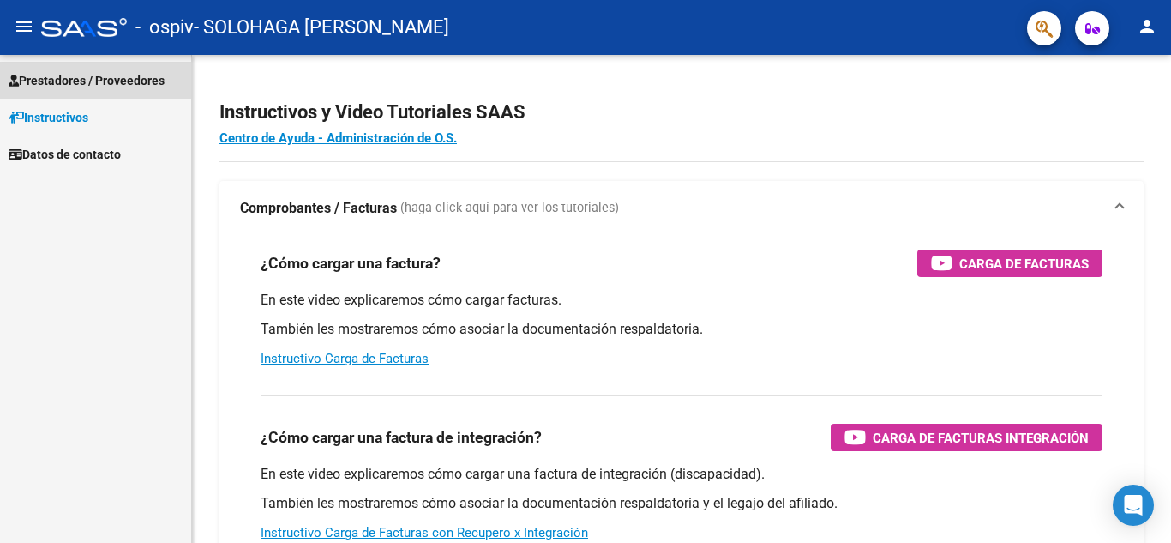
click at [132, 69] on link "Prestadores / Proveedores" at bounding box center [95, 80] width 191 height 37
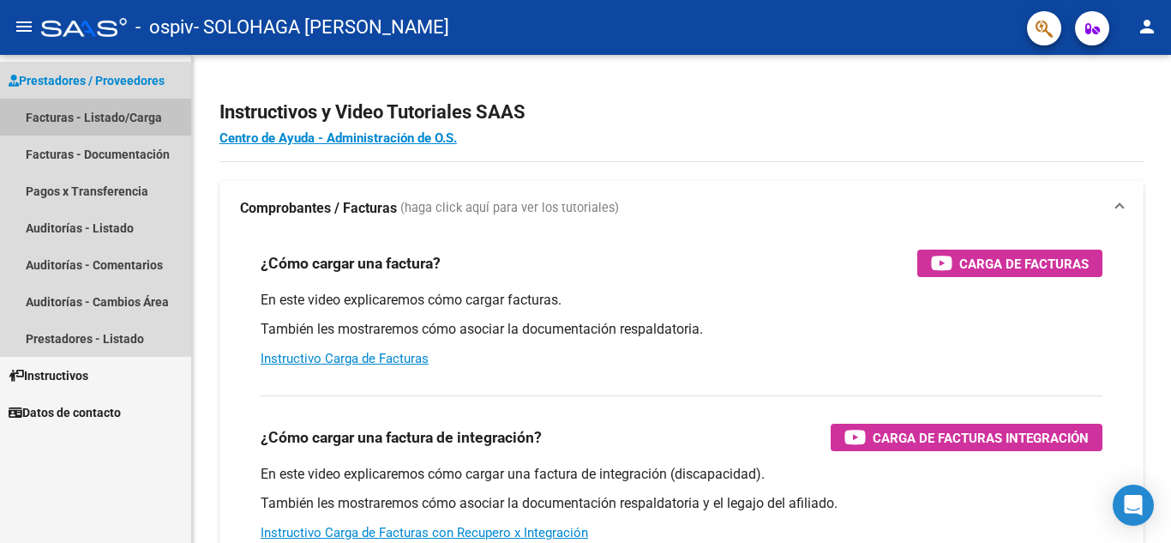
click at [125, 115] on link "Facturas - Listado/Carga" at bounding box center [95, 117] width 191 height 37
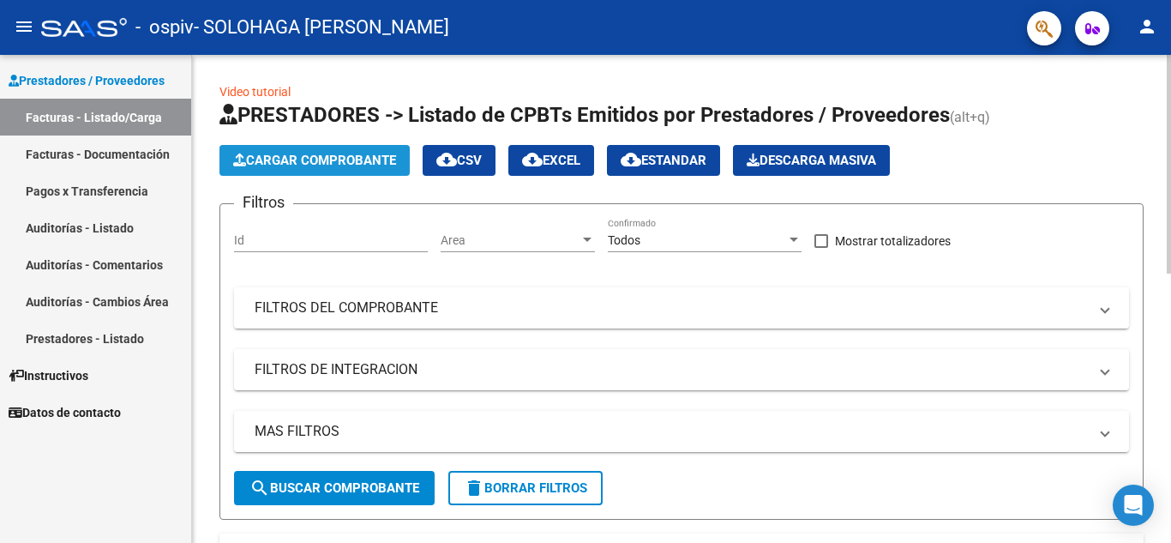
click at [357, 160] on span "Cargar Comprobante" at bounding box center [314, 160] width 163 height 15
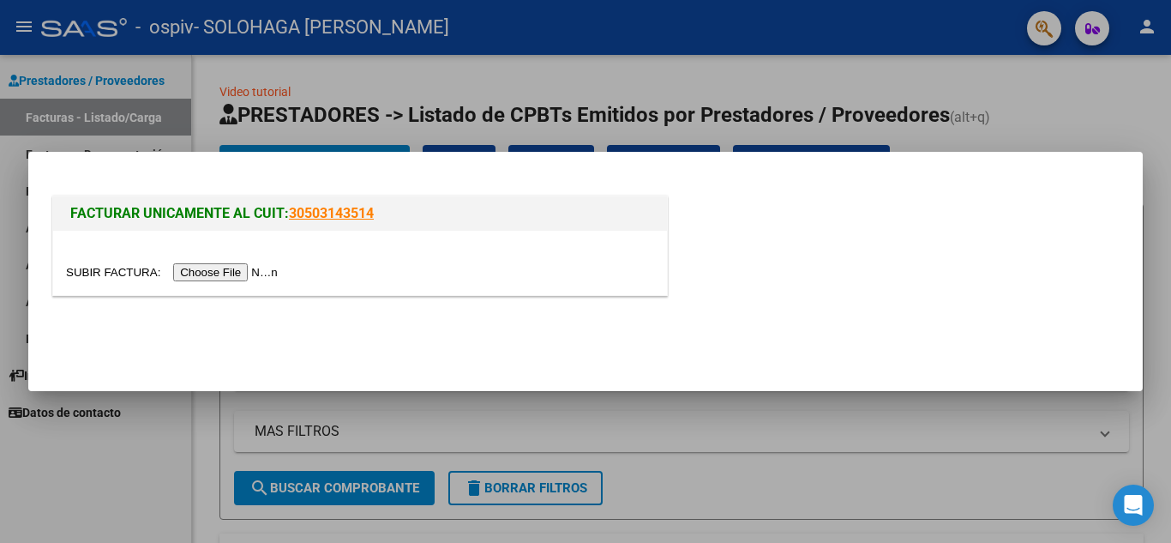
click at [229, 271] on input "file" at bounding box center [174, 272] width 217 height 18
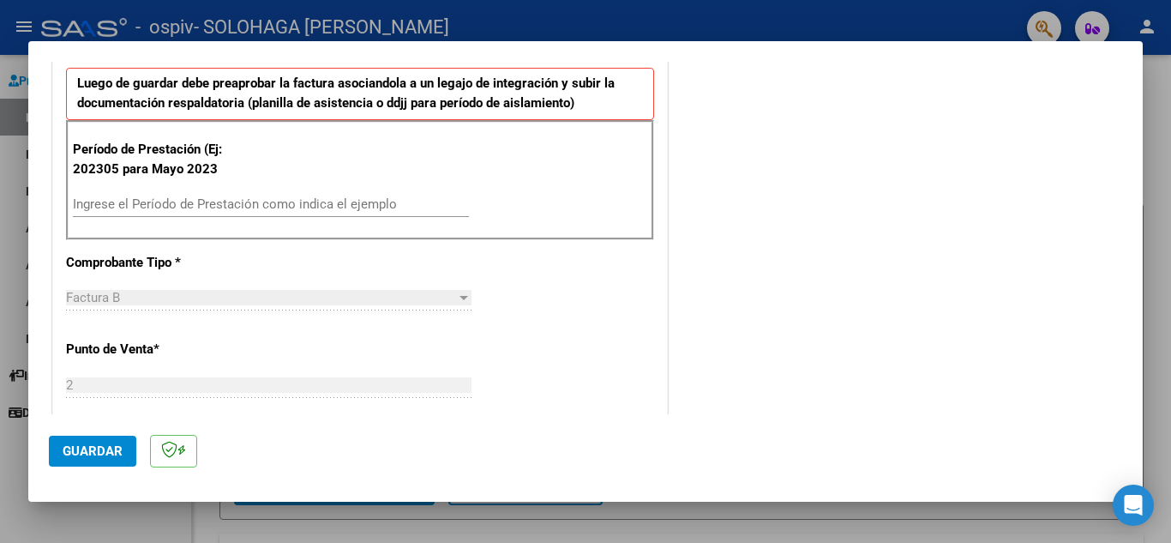
scroll to position [480, 0]
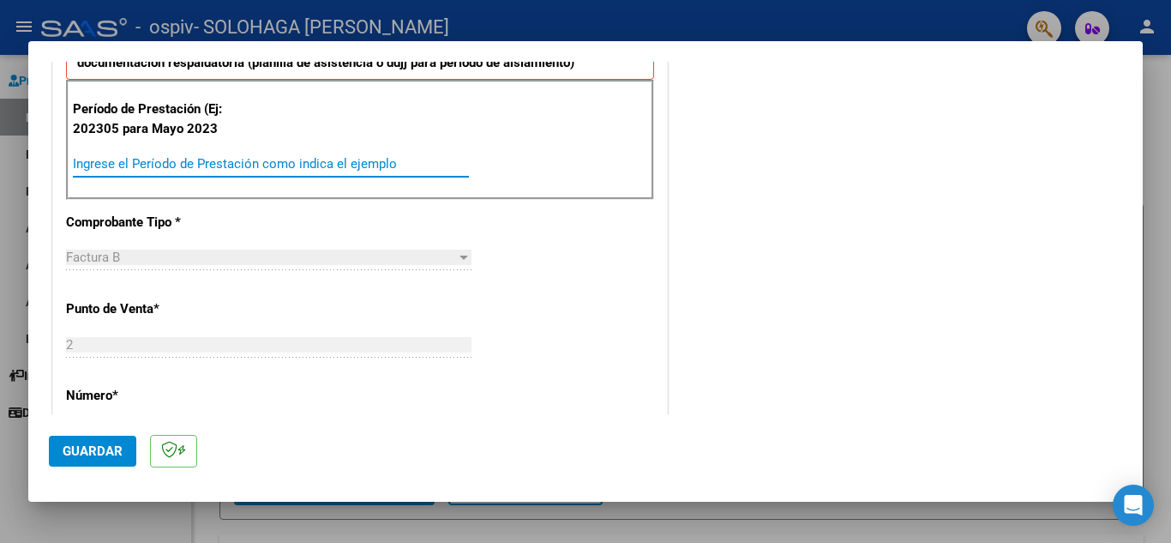
click at [335, 163] on input "Ingrese el Período de Prestación como indica el ejemplo" at bounding box center [271, 163] width 396 height 15
type input "202507"
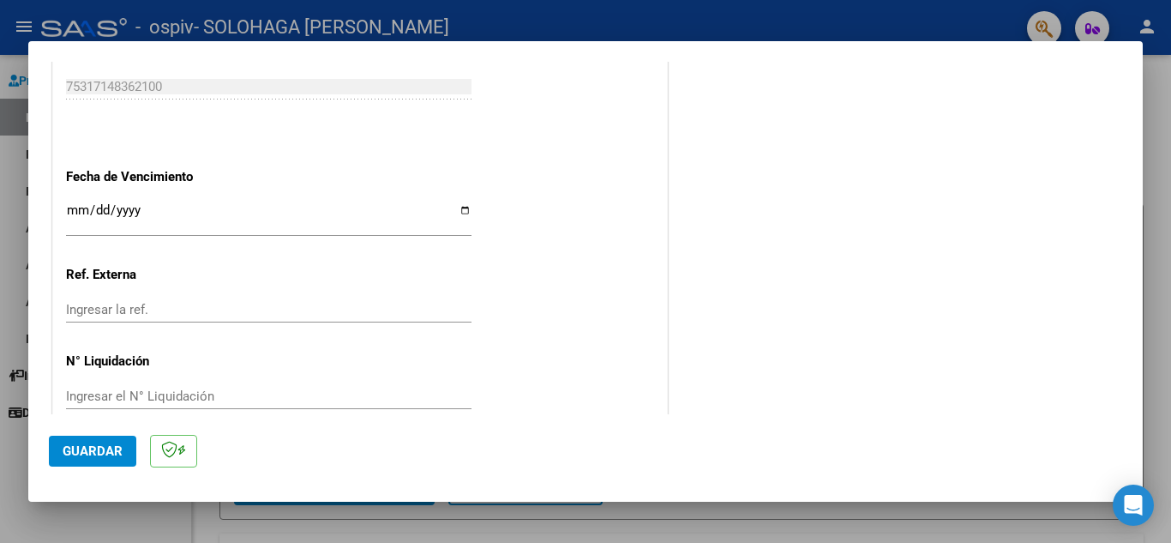
scroll to position [1097, 0]
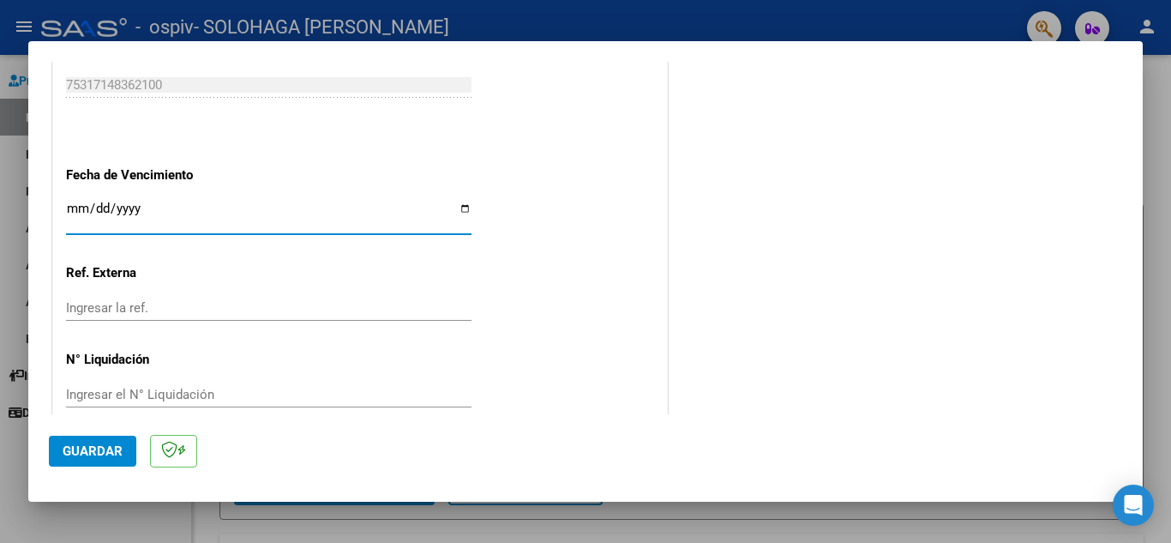
click at [463, 210] on input "Ingresar la fecha" at bounding box center [268, 214] width 405 height 27
type input "[DATE]"
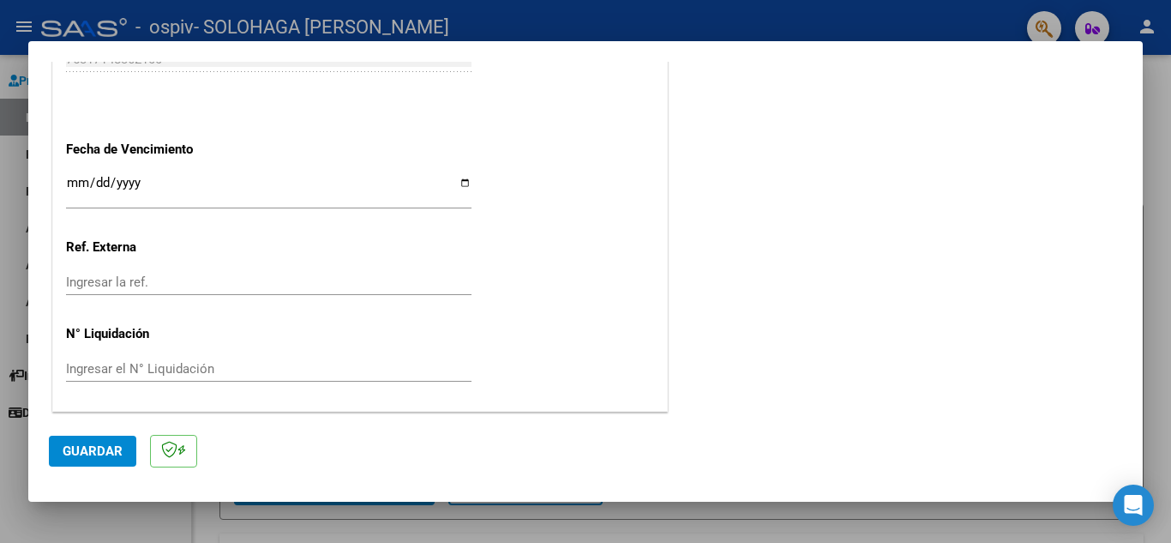
scroll to position [1124, 0]
click at [112, 453] on span "Guardar" at bounding box center [93, 450] width 60 height 15
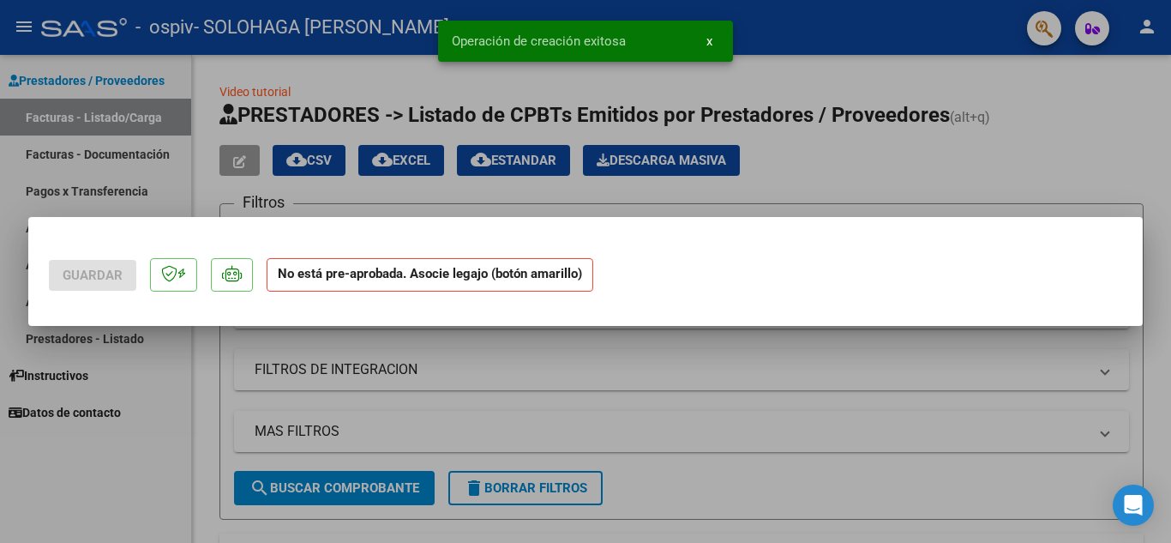
scroll to position [0, 0]
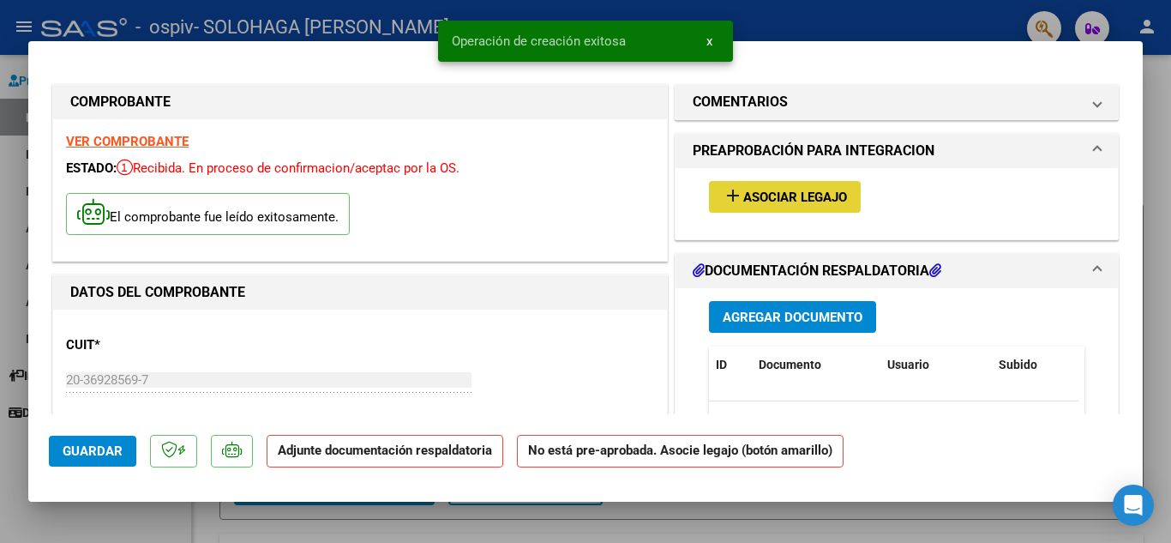
click at [801, 193] on span "Asociar Legajo" at bounding box center [795, 196] width 104 height 15
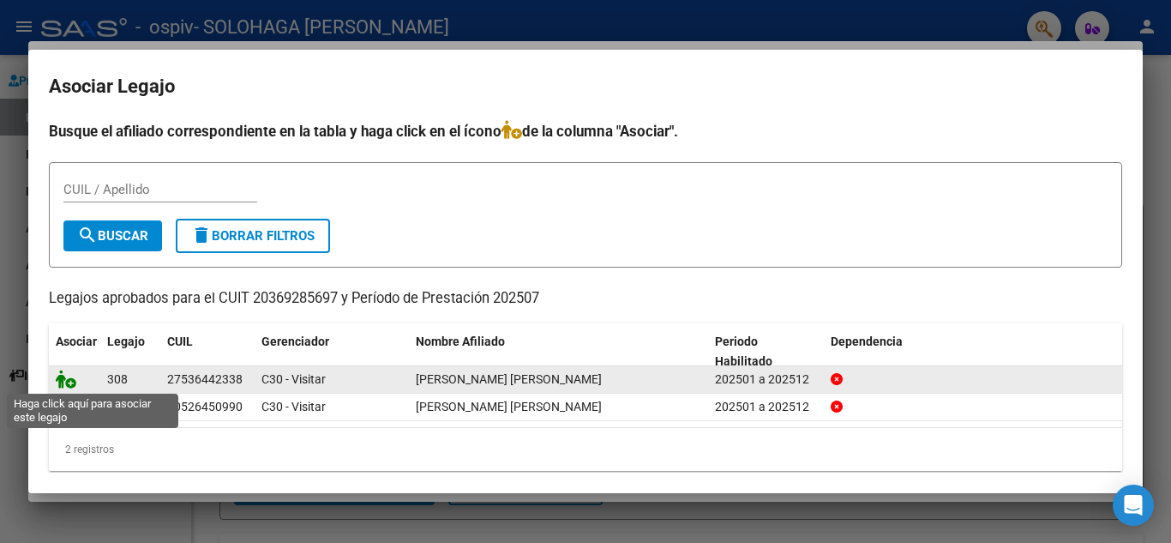
click at [64, 381] on icon at bounding box center [66, 378] width 21 height 19
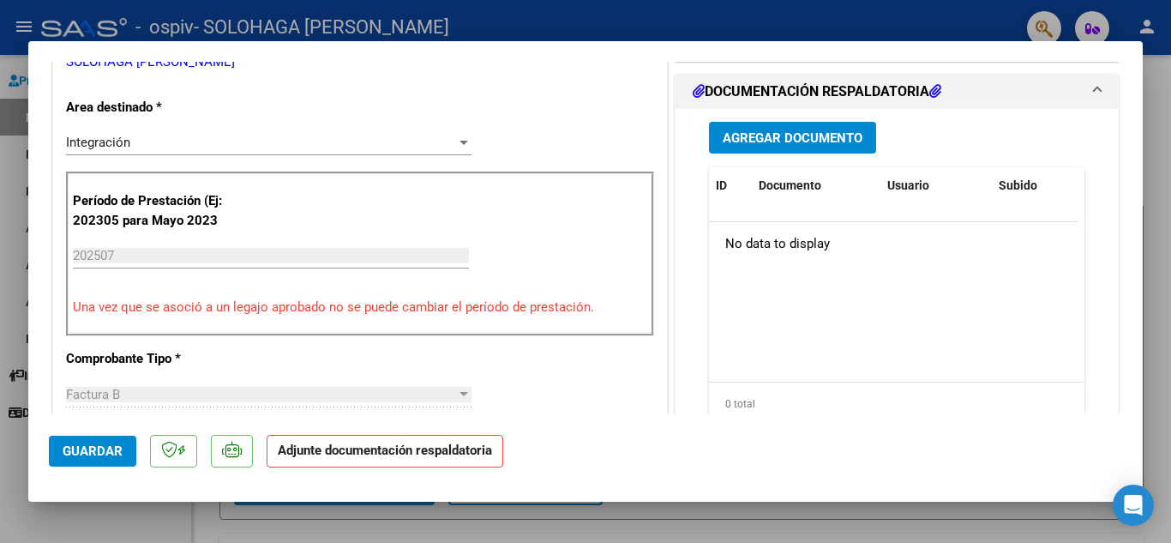
scroll to position [411, 0]
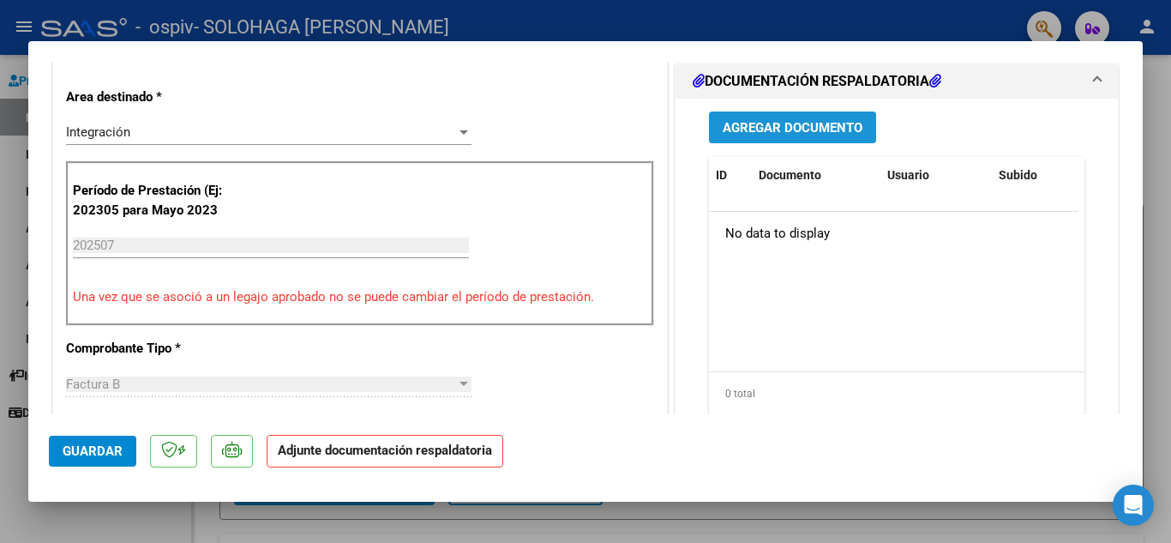
click at [838, 133] on span "Agregar Documento" at bounding box center [793, 127] width 140 height 15
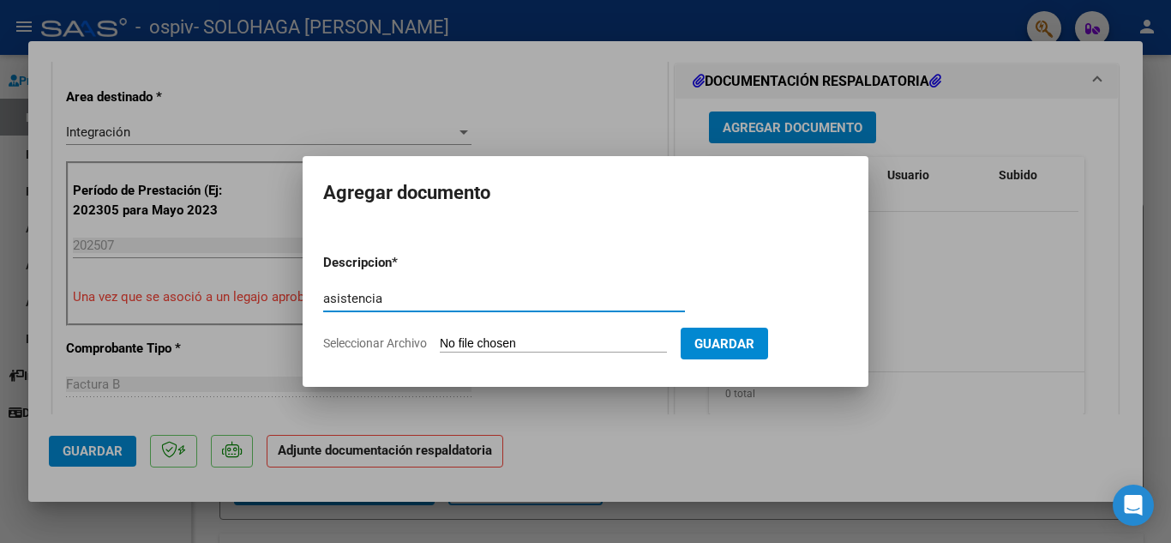
type input "asistencia"
click at [541, 349] on input "Seleccionar Archivo" at bounding box center [553, 344] width 227 height 16
type input "C:\fakepath\asistencia.pdf"
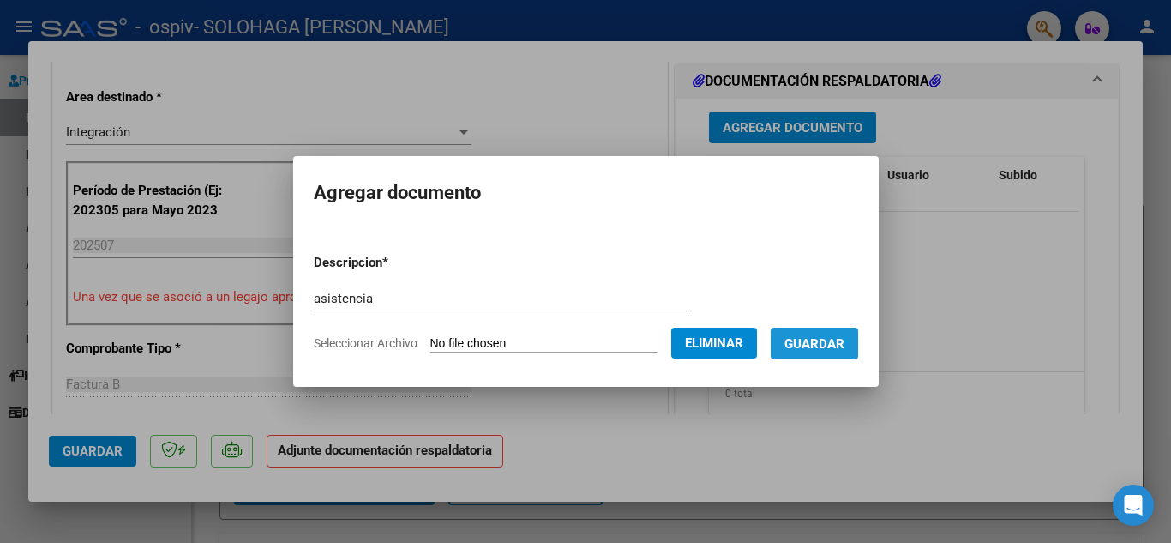
click at [834, 346] on span "Guardar" at bounding box center [814, 343] width 60 height 15
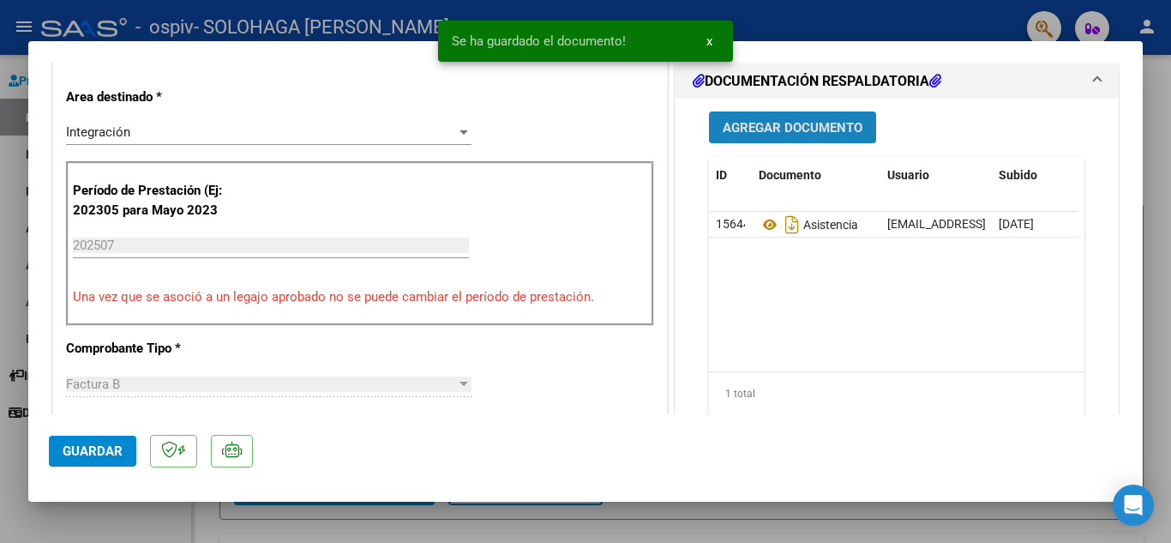
click at [791, 117] on button "Agregar Documento" at bounding box center [792, 127] width 167 height 32
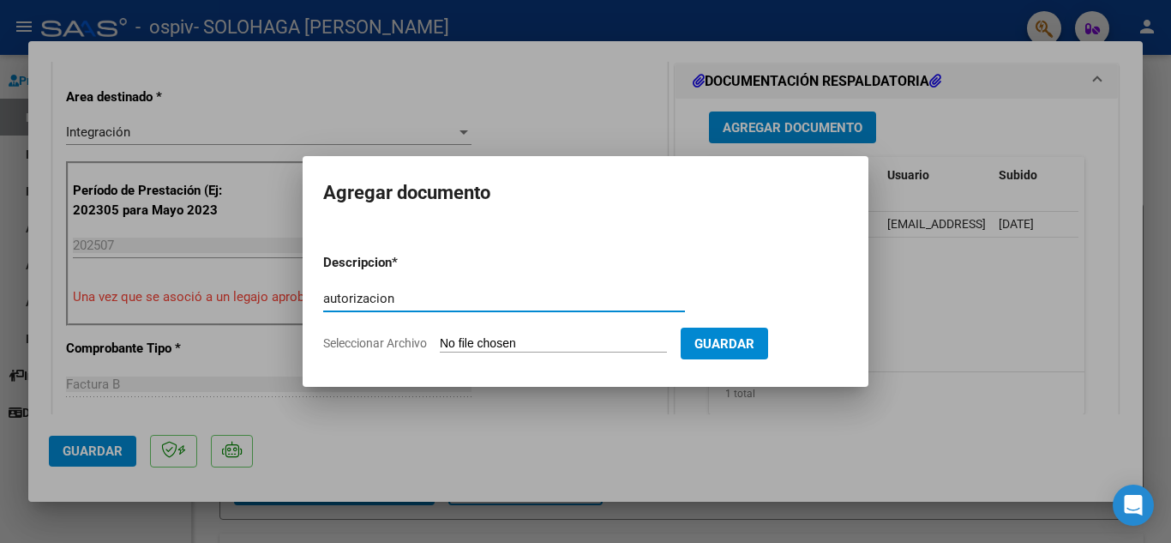
type input "autorizacion"
click at [529, 339] on input "Seleccionar Archivo" at bounding box center [553, 344] width 227 height 16
type input "C:\fakepath\autorizacion Mia.pdf"
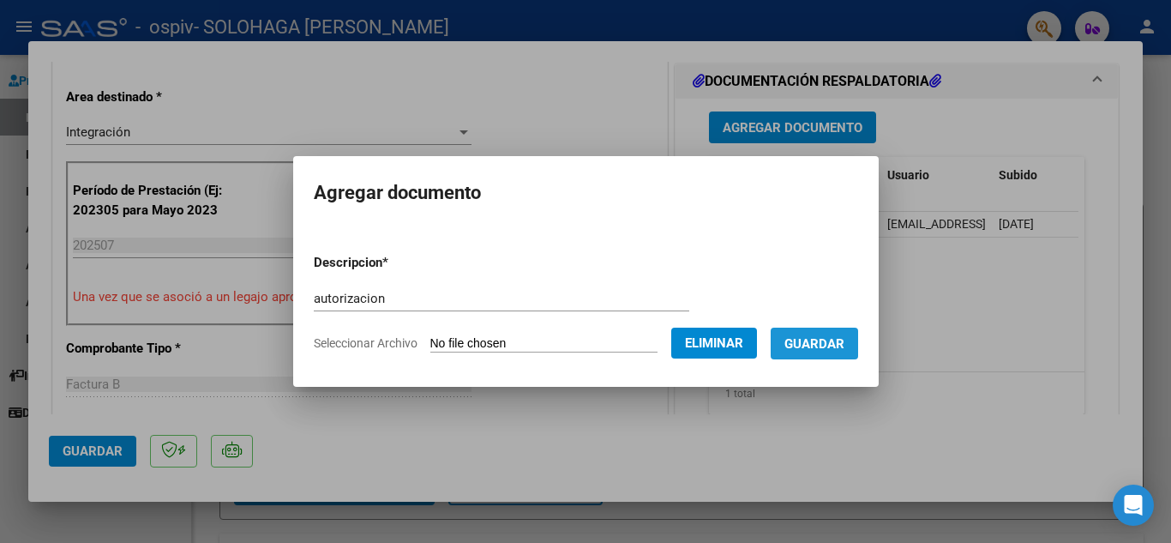
click at [844, 344] on span "Guardar" at bounding box center [814, 343] width 60 height 15
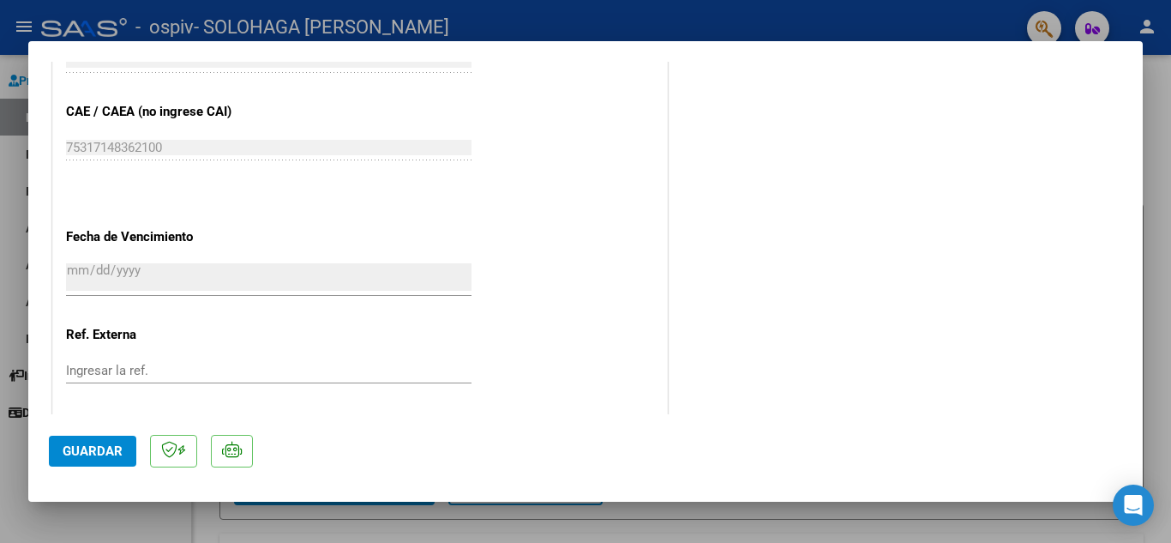
scroll to position [1182, 0]
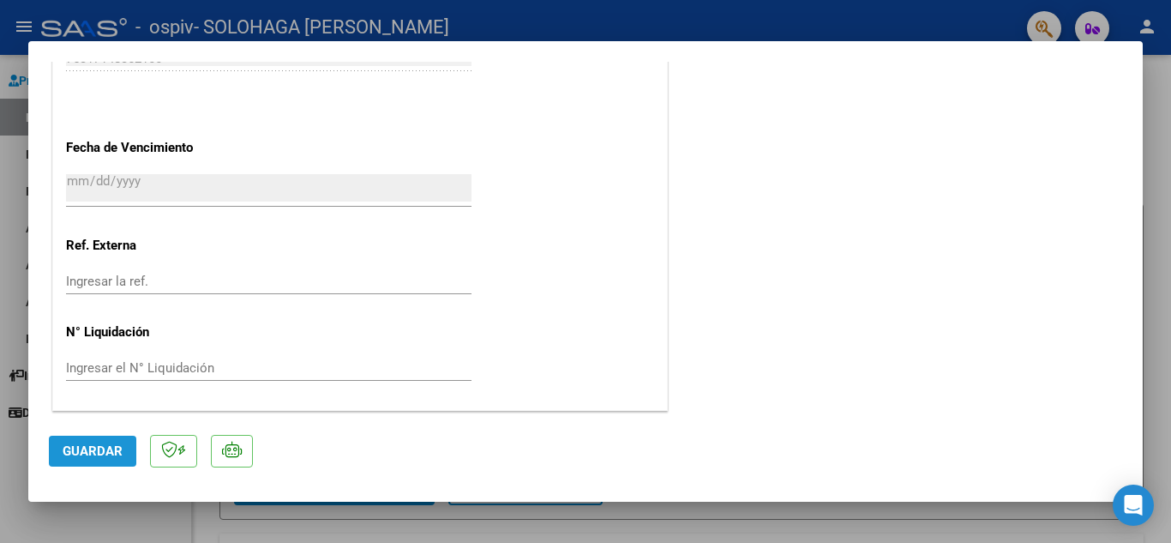
click at [109, 450] on span "Guardar" at bounding box center [93, 450] width 60 height 15
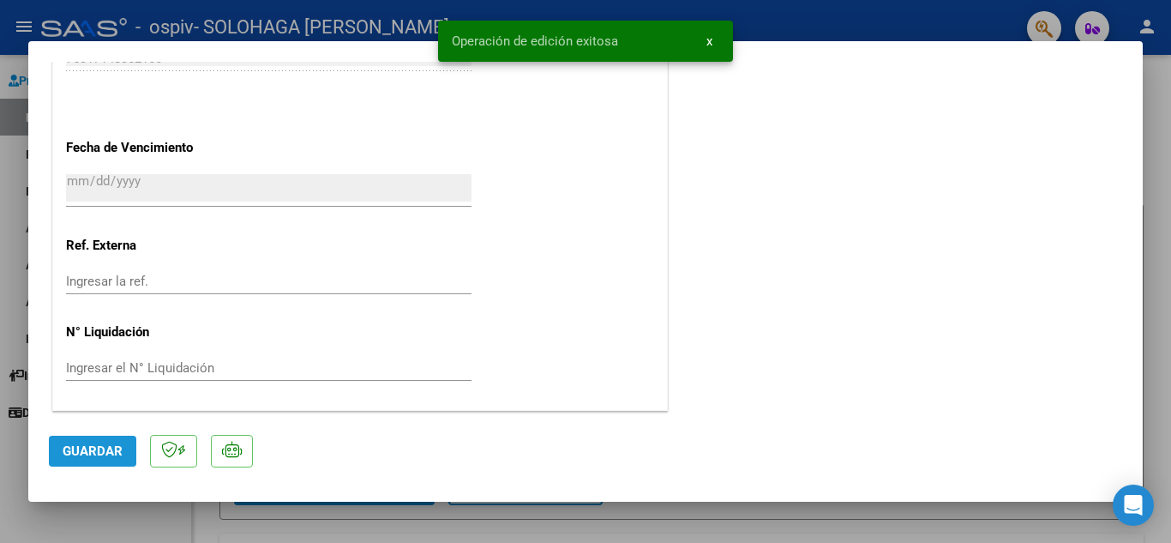
click at [93, 445] on span "Guardar" at bounding box center [93, 450] width 60 height 15
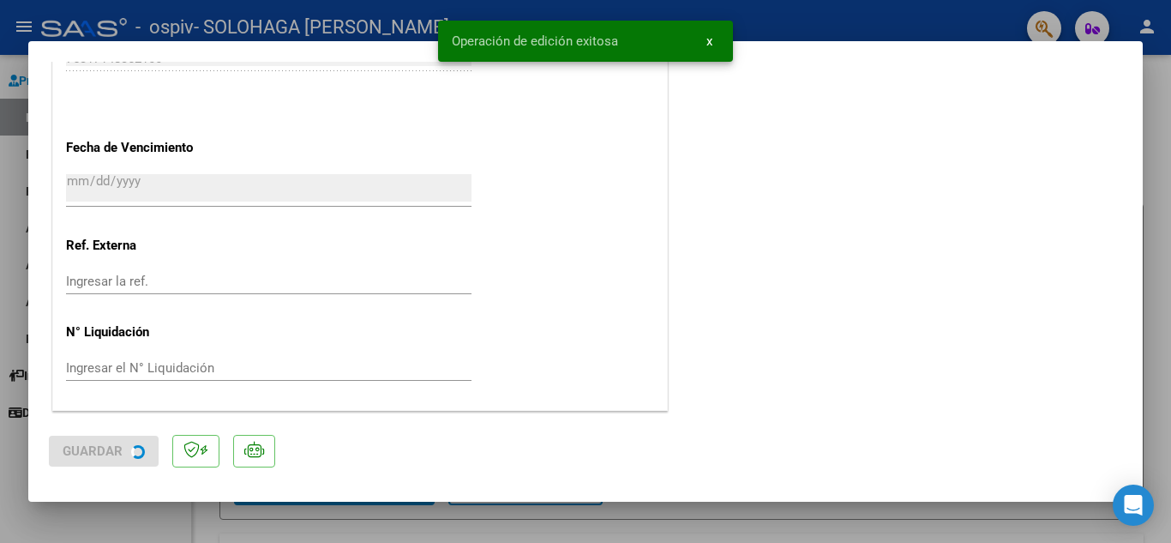
click at [93, 445] on span "Guardar" at bounding box center [93, 450] width 60 height 15
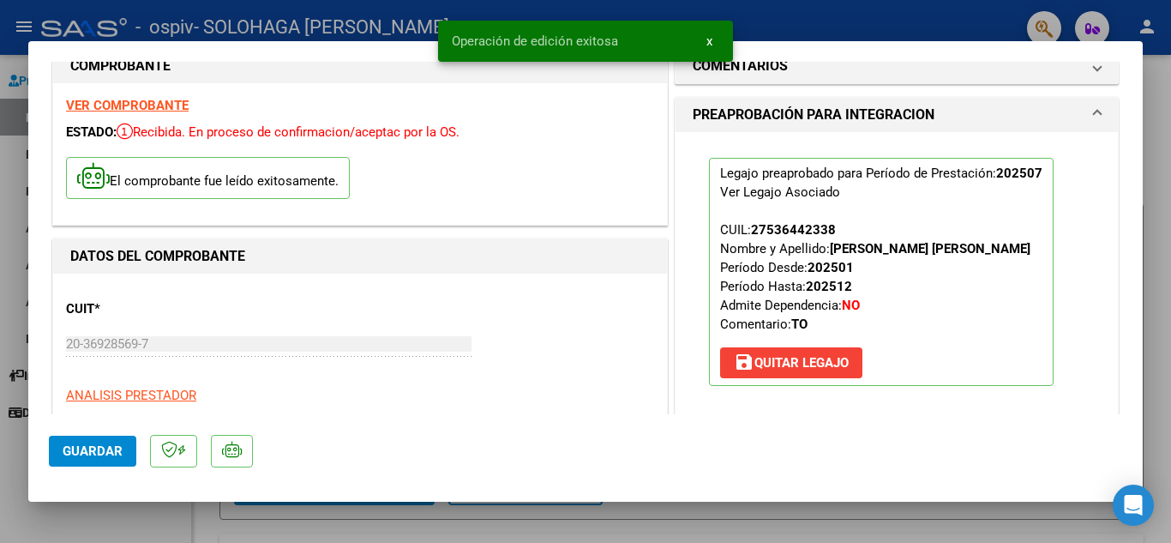
scroll to position [0, 0]
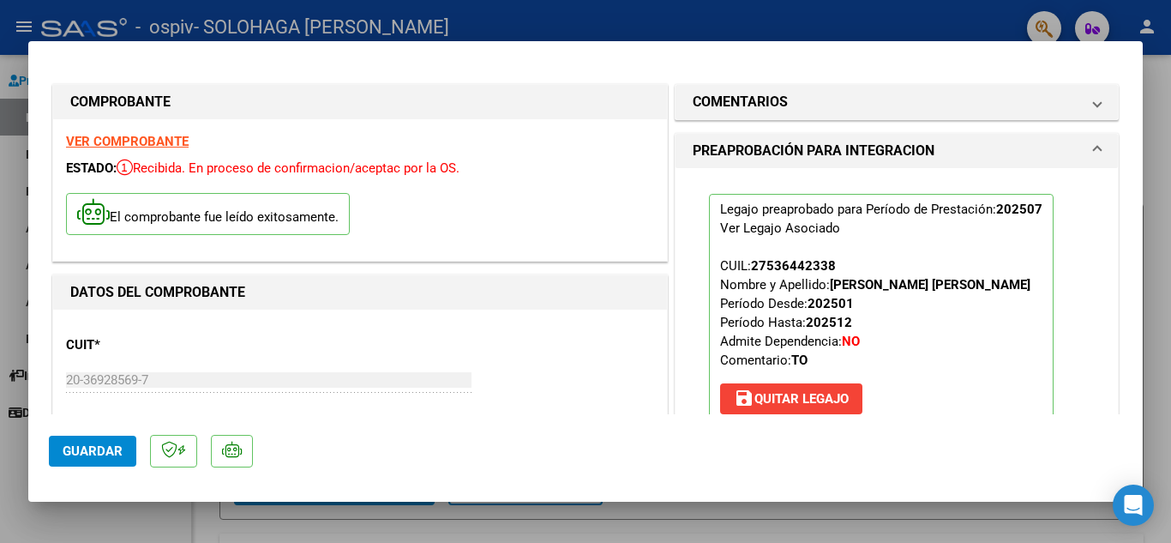
click at [1164, 124] on div at bounding box center [585, 271] width 1171 height 543
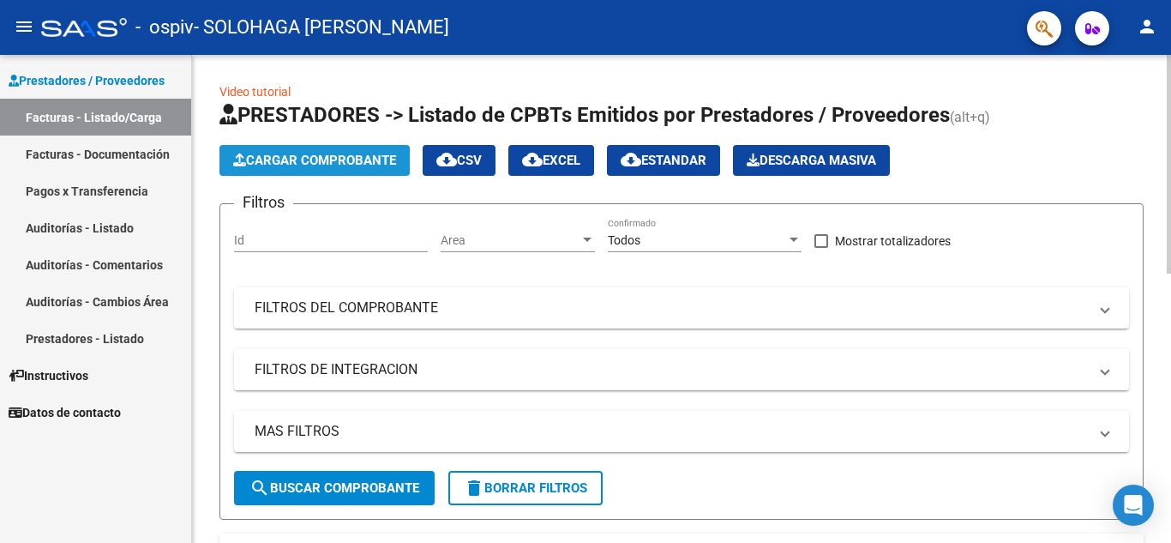
click at [359, 159] on span "Cargar Comprobante" at bounding box center [314, 160] width 163 height 15
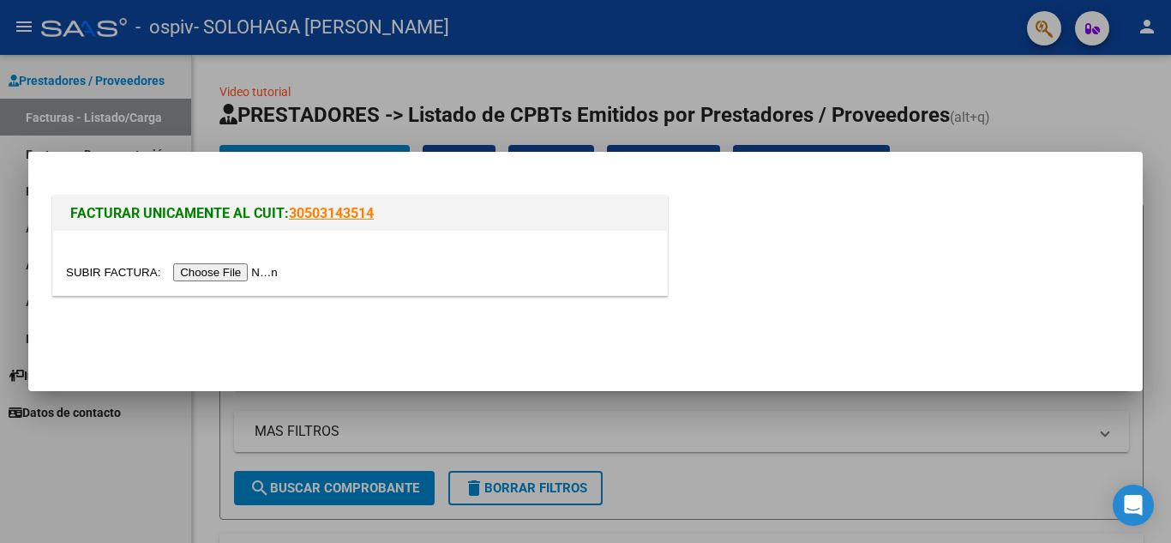
click at [239, 271] on input "file" at bounding box center [174, 272] width 217 height 18
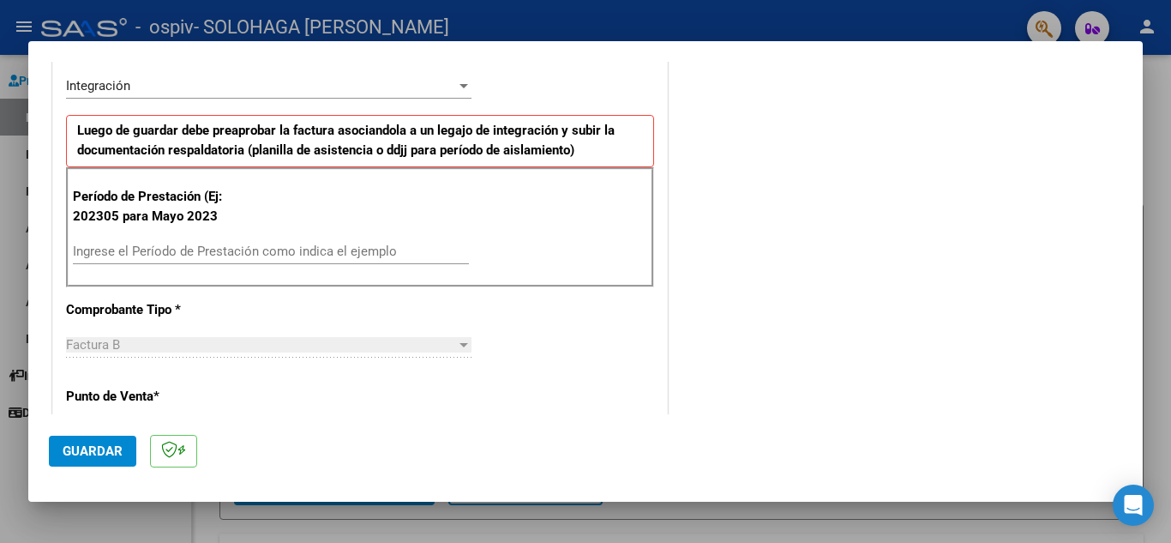
scroll to position [411, 0]
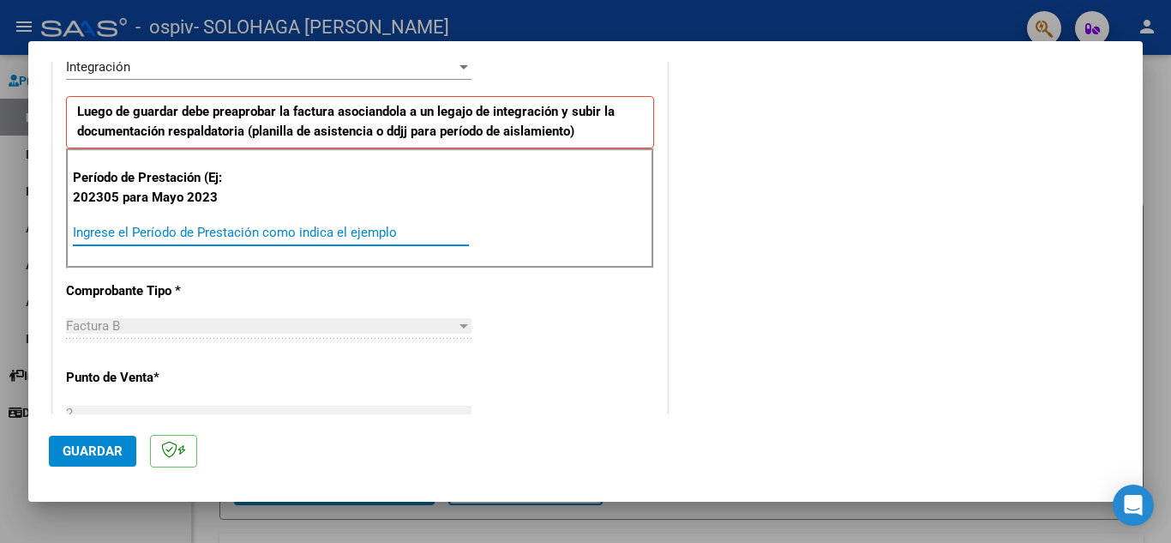
click at [267, 235] on input "Ingrese el Período de Prestación como indica el ejemplo" at bounding box center [271, 232] width 396 height 15
type input "202507"
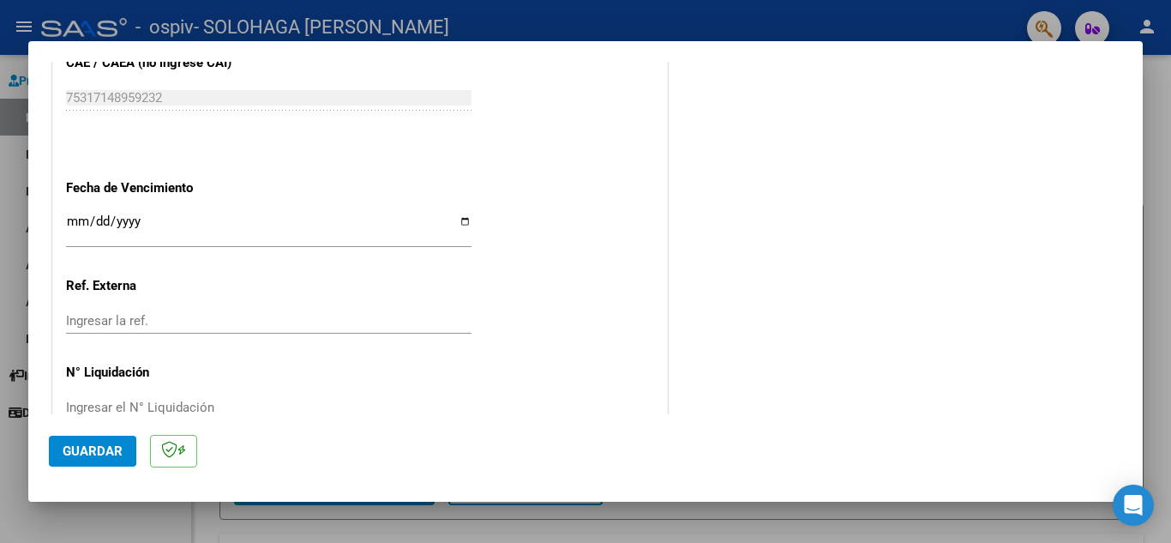
scroll to position [1097, 0]
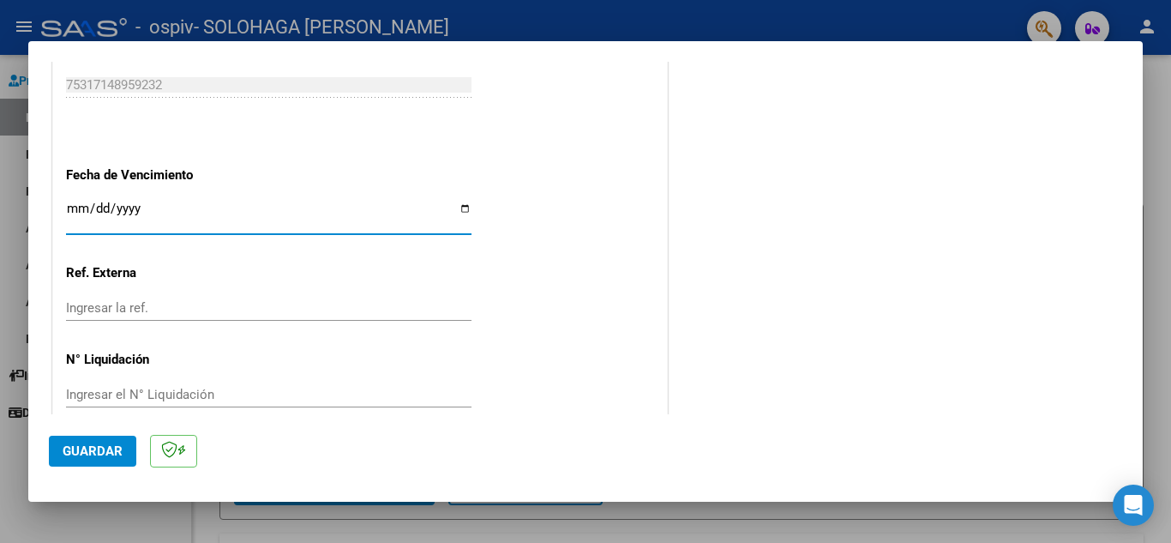
click at [458, 212] on input "Ingresar la fecha" at bounding box center [268, 214] width 405 height 27
type input "[DATE]"
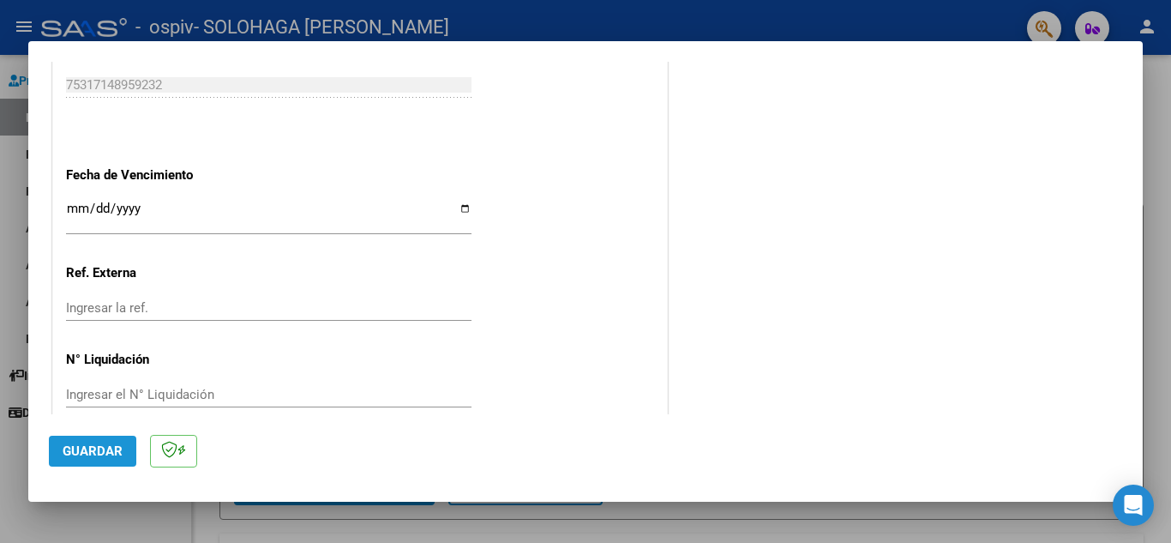
click at [106, 456] on span "Guardar" at bounding box center [93, 450] width 60 height 15
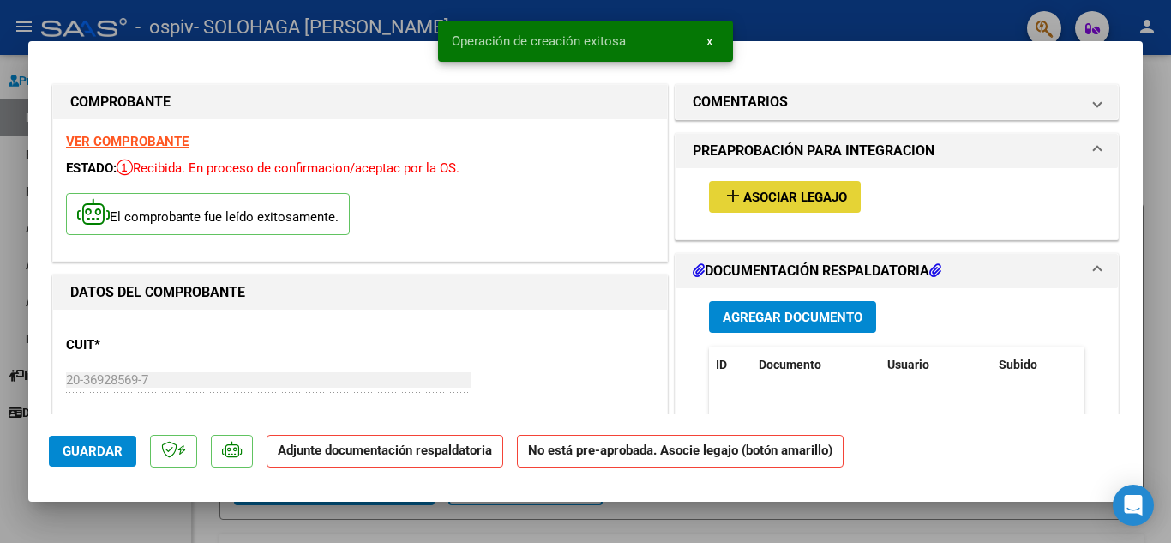
click at [795, 193] on span "Asociar Legajo" at bounding box center [795, 196] width 104 height 15
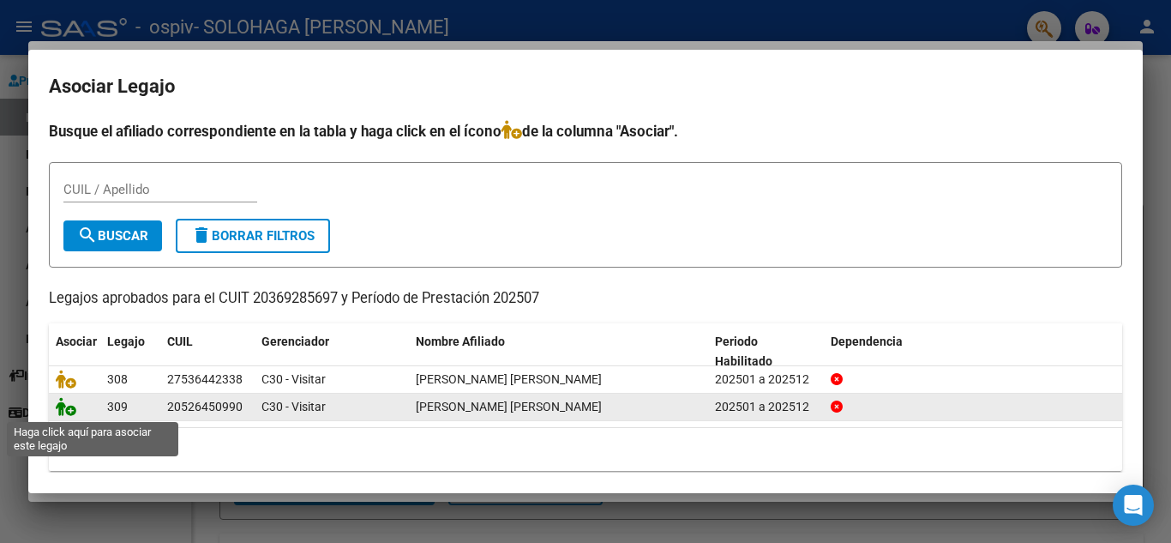
click at [60, 409] on icon at bounding box center [66, 406] width 21 height 19
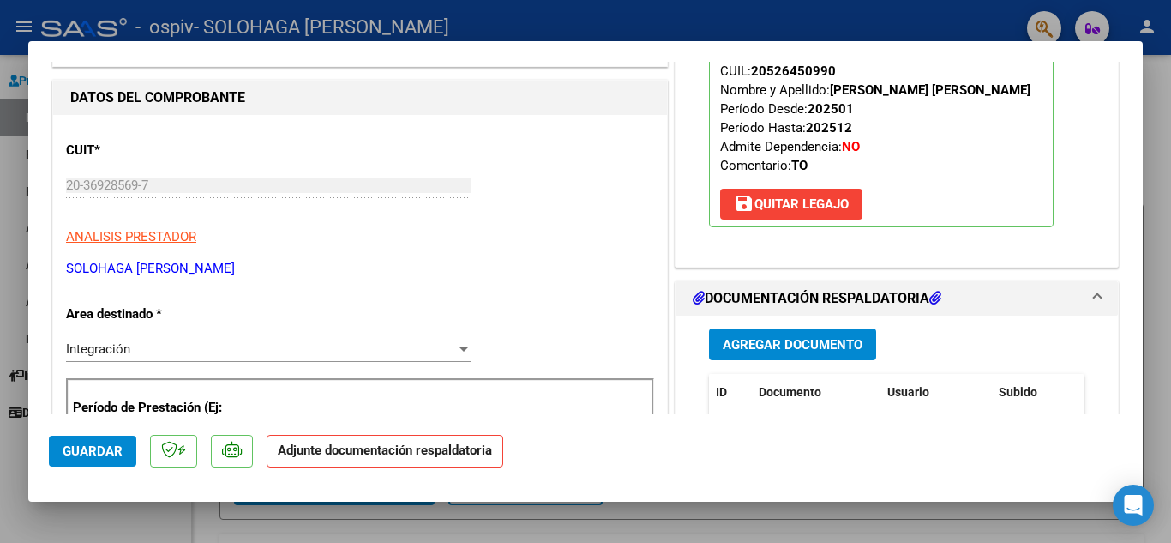
scroll to position [263, 0]
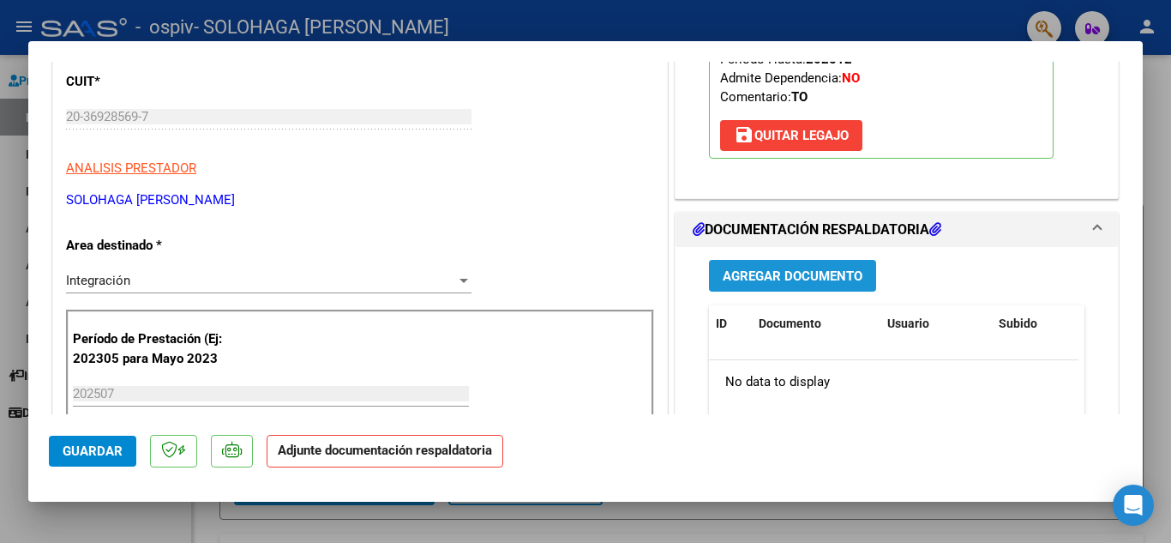
click at [828, 271] on span "Agregar Documento" at bounding box center [793, 275] width 140 height 15
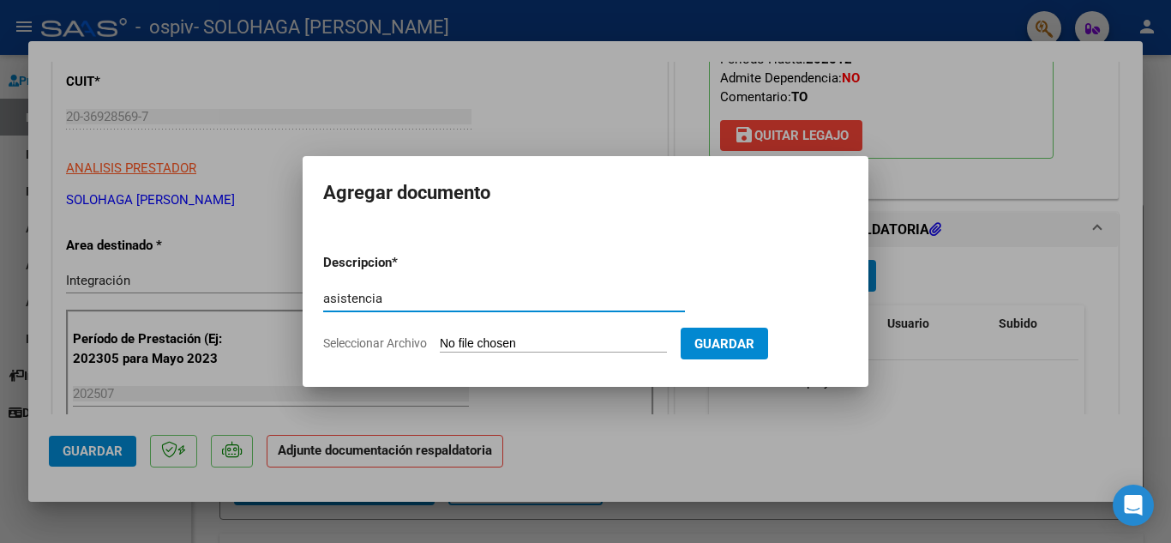
type input "asistencia"
click at [487, 342] on input "Seleccionar Archivo" at bounding box center [553, 344] width 227 height 16
type input "C:\fakepath\asistencia.pdf"
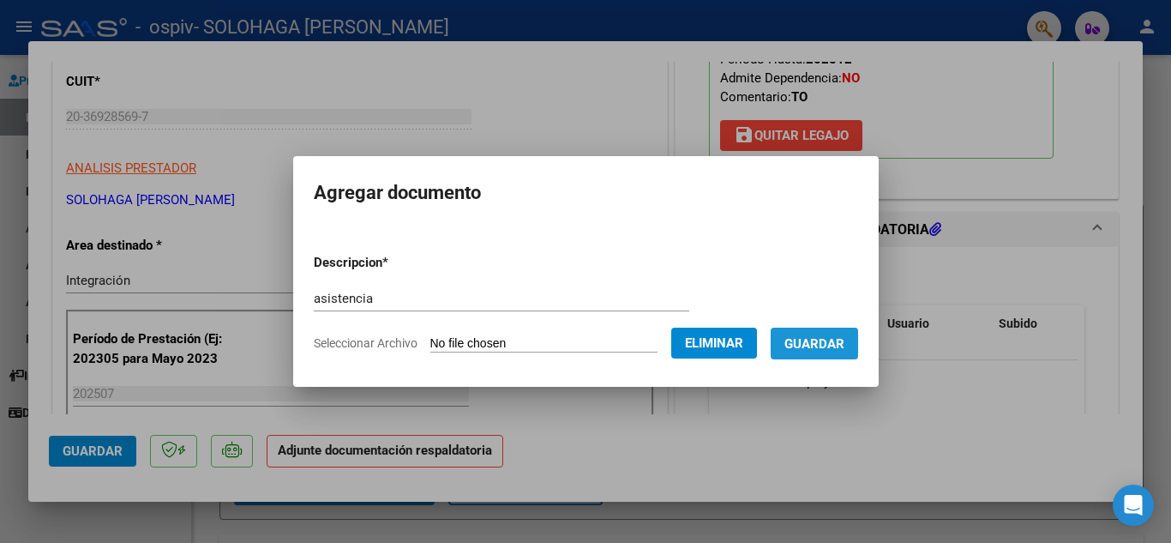
click at [836, 344] on span "Guardar" at bounding box center [814, 343] width 60 height 15
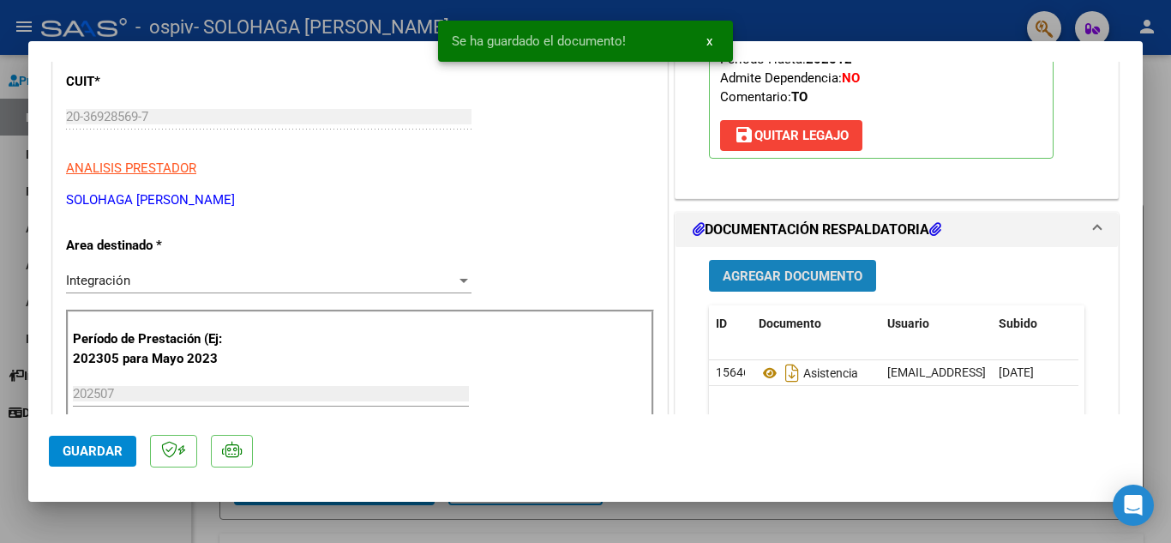
click at [816, 274] on span "Agregar Documento" at bounding box center [793, 275] width 140 height 15
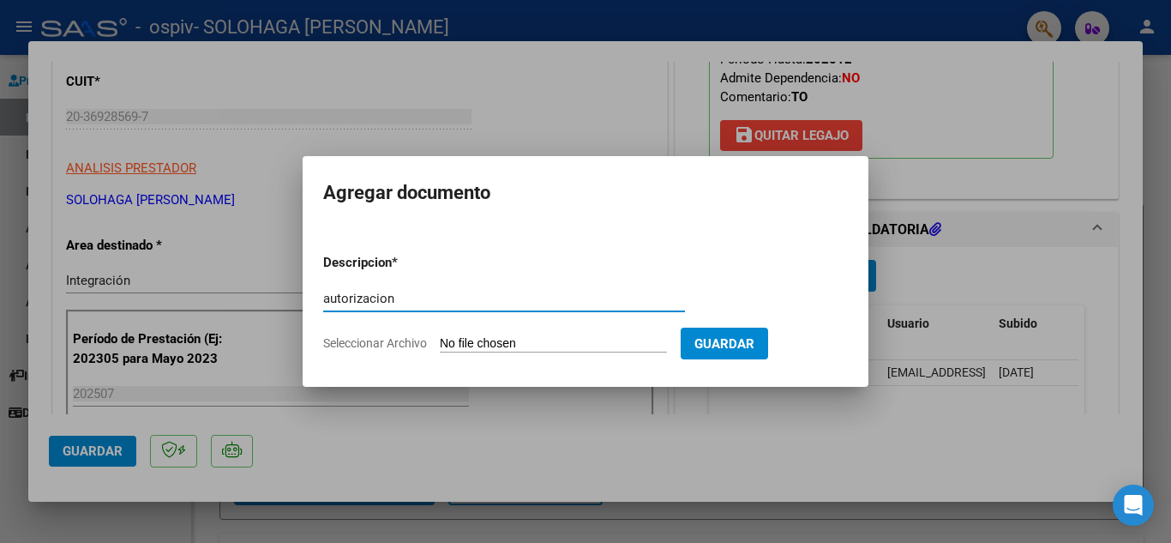
type input "autorizacion"
click at [546, 340] on input "Seleccionar Archivo" at bounding box center [553, 344] width 227 height 16
type input "C:\fakepath\autorizacion [PERSON_NAME].pdf"
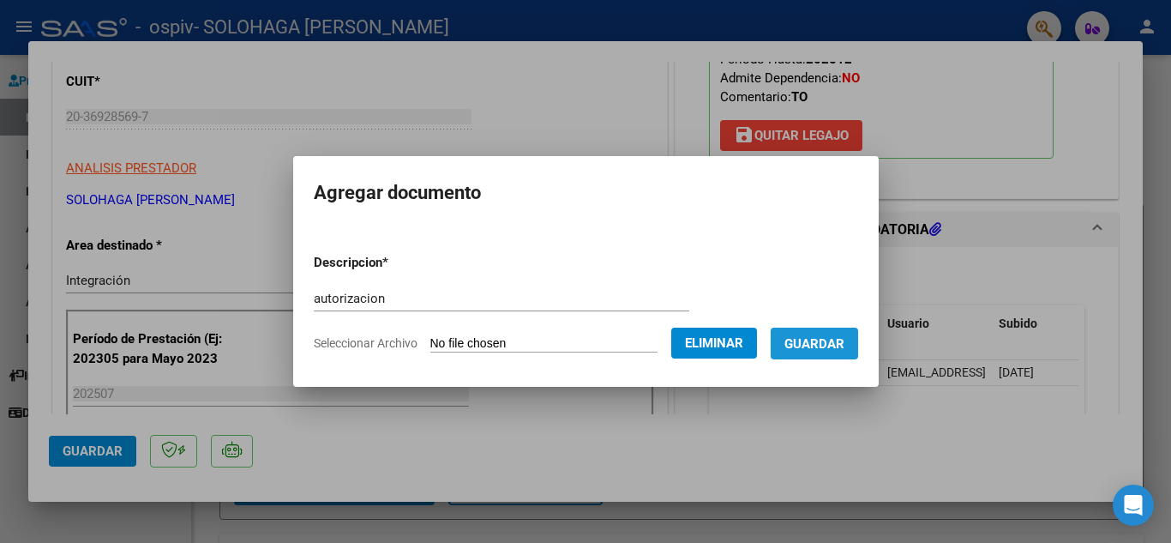
click at [831, 345] on span "Guardar" at bounding box center [814, 343] width 60 height 15
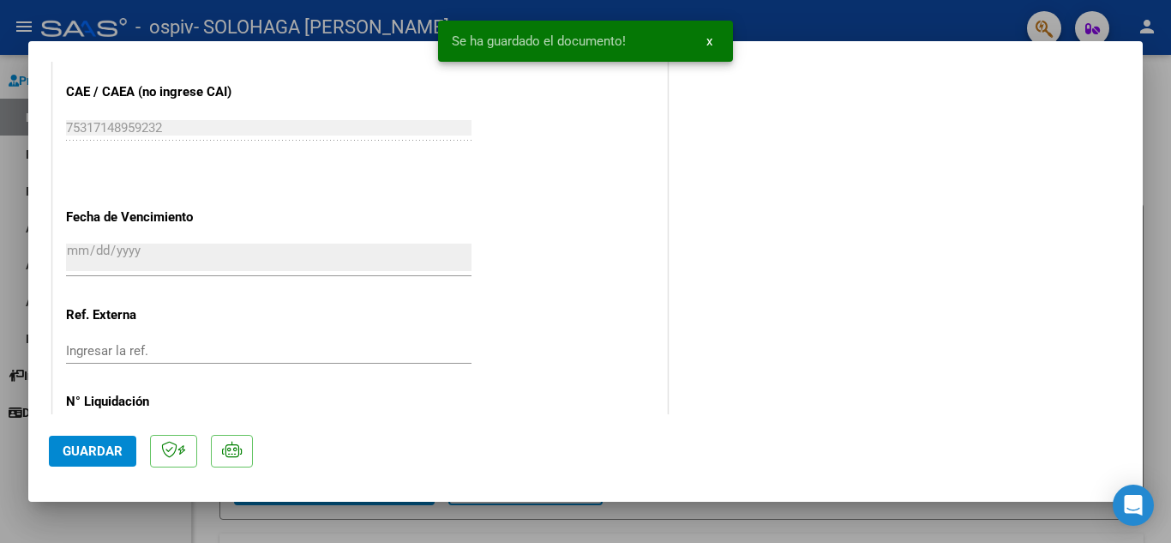
scroll to position [1182, 0]
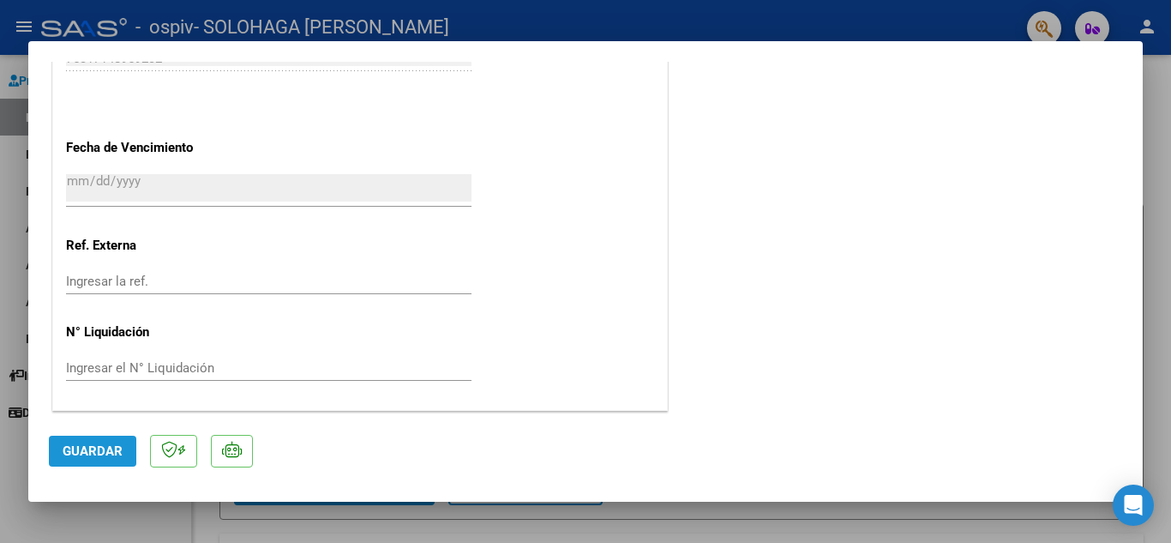
click at [117, 447] on span "Guardar" at bounding box center [93, 450] width 60 height 15
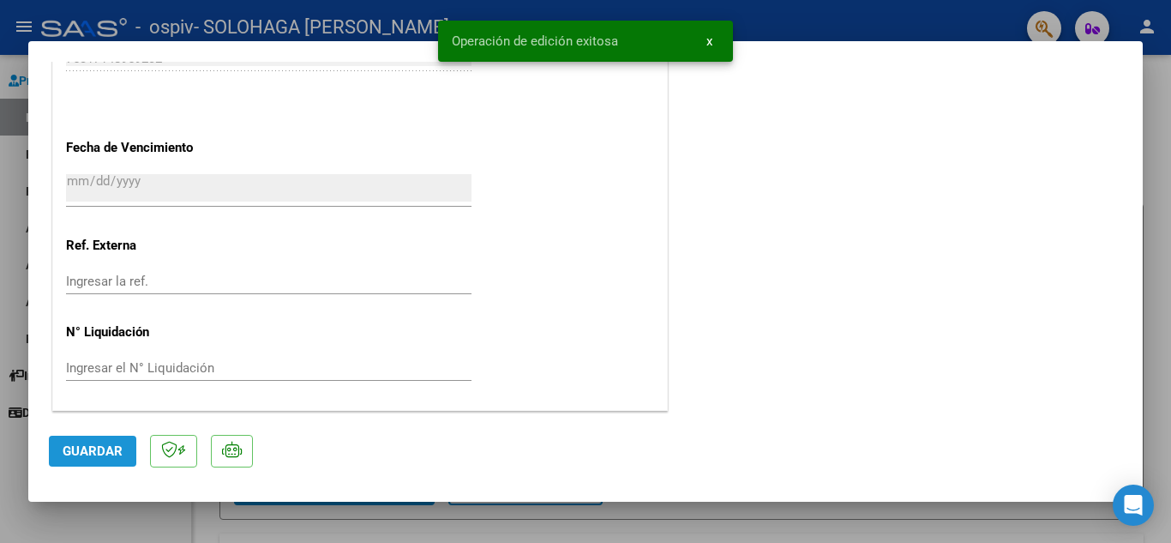
click at [94, 452] on span "Guardar" at bounding box center [93, 450] width 60 height 15
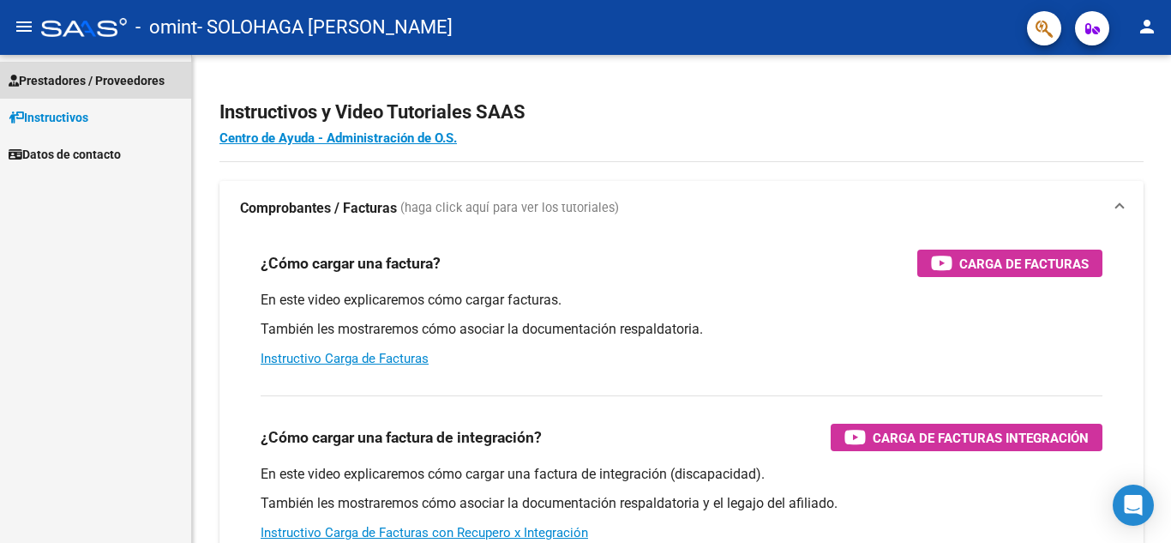
click at [112, 86] on span "Prestadores / Proveedores" at bounding box center [87, 80] width 156 height 19
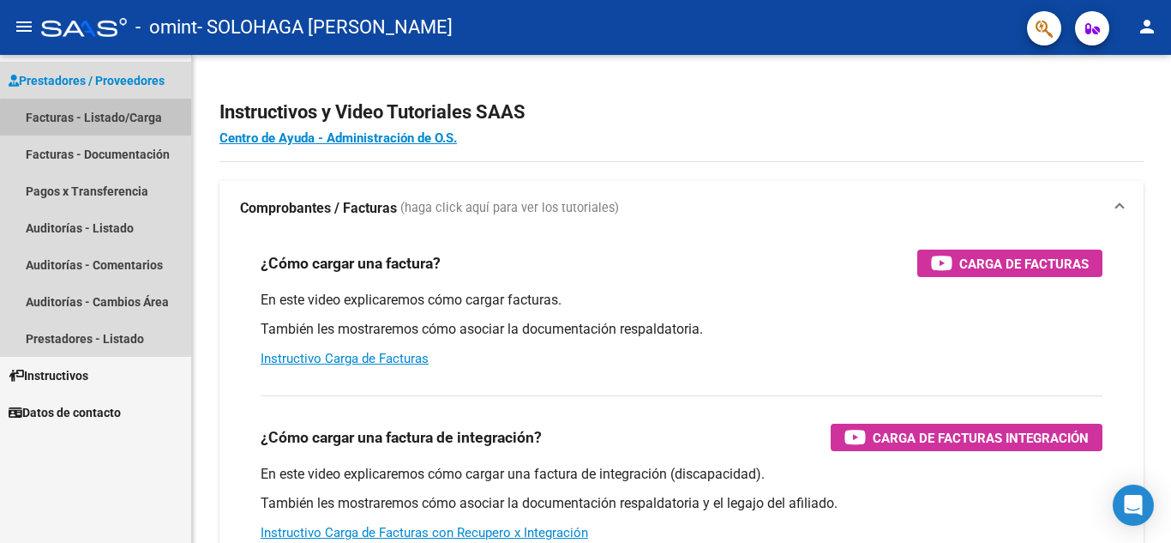
click at [127, 126] on link "Facturas - Listado/Carga" at bounding box center [95, 117] width 191 height 37
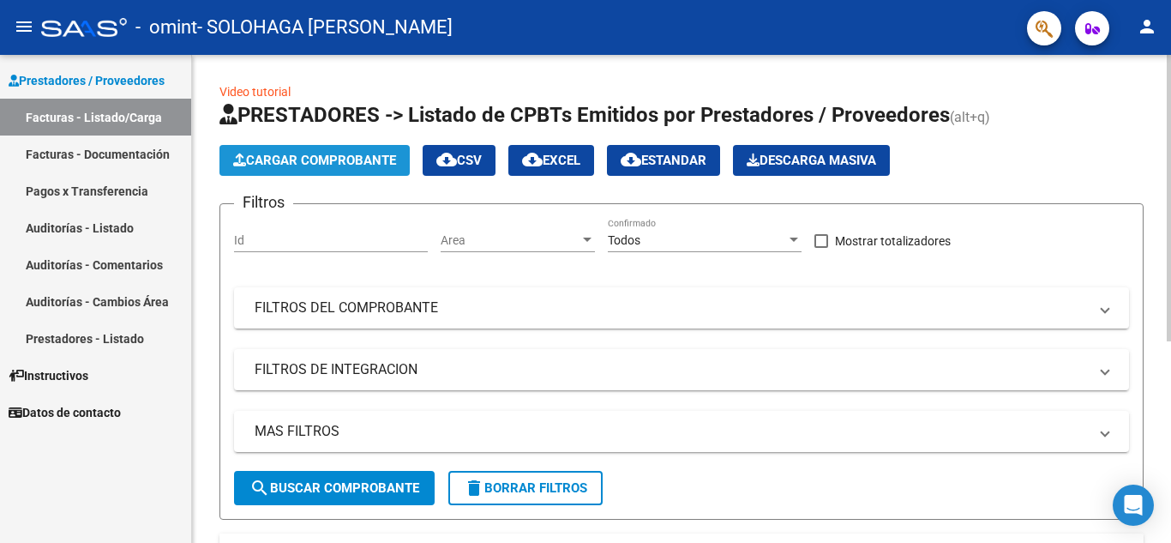
click at [347, 159] on span "Cargar Comprobante" at bounding box center [314, 160] width 163 height 15
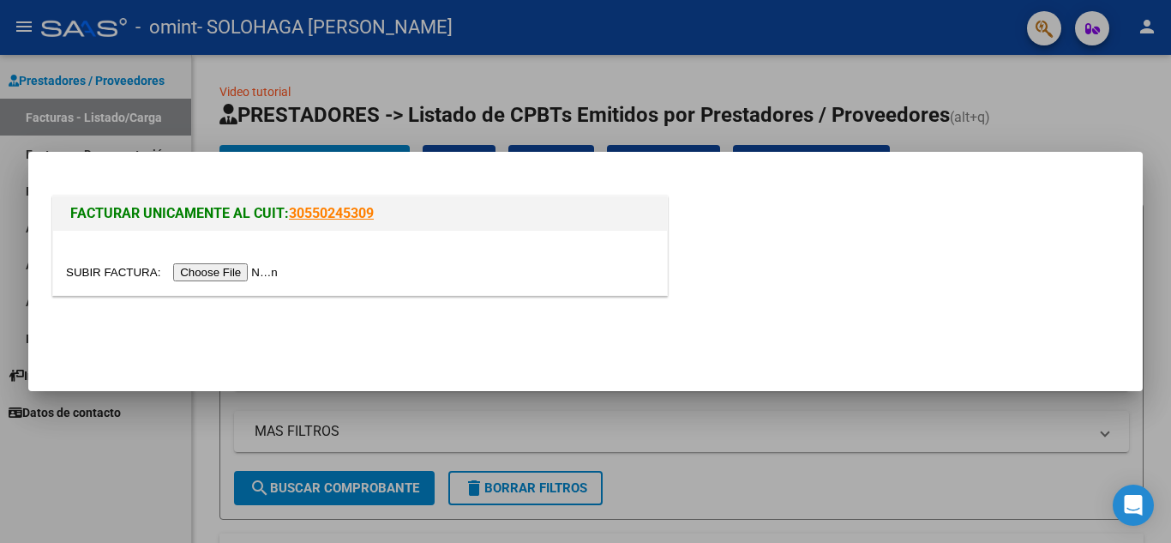
click at [259, 272] on input "file" at bounding box center [174, 272] width 217 height 18
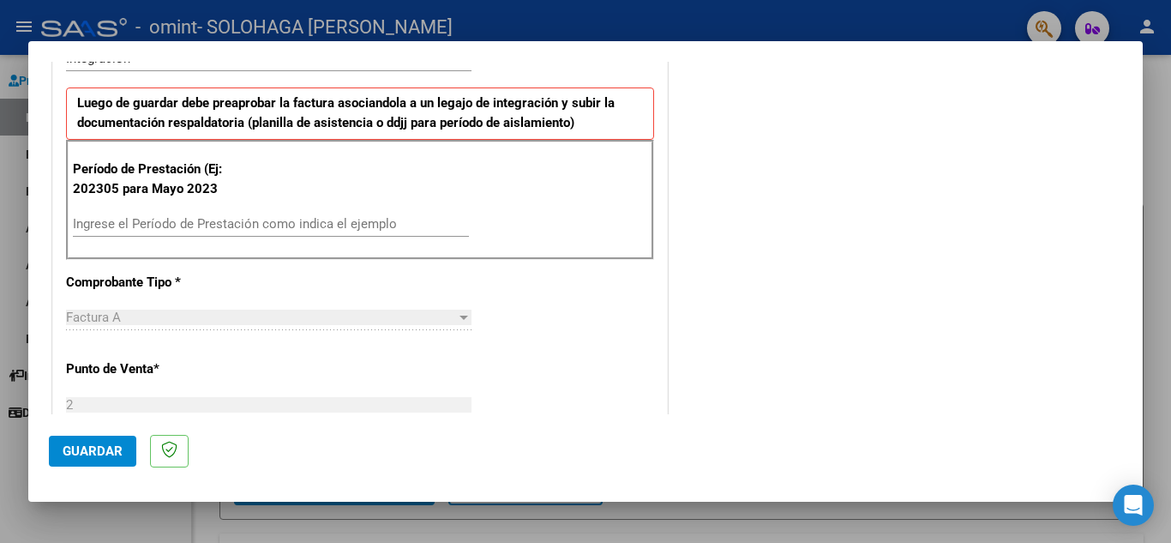
scroll to position [446, 0]
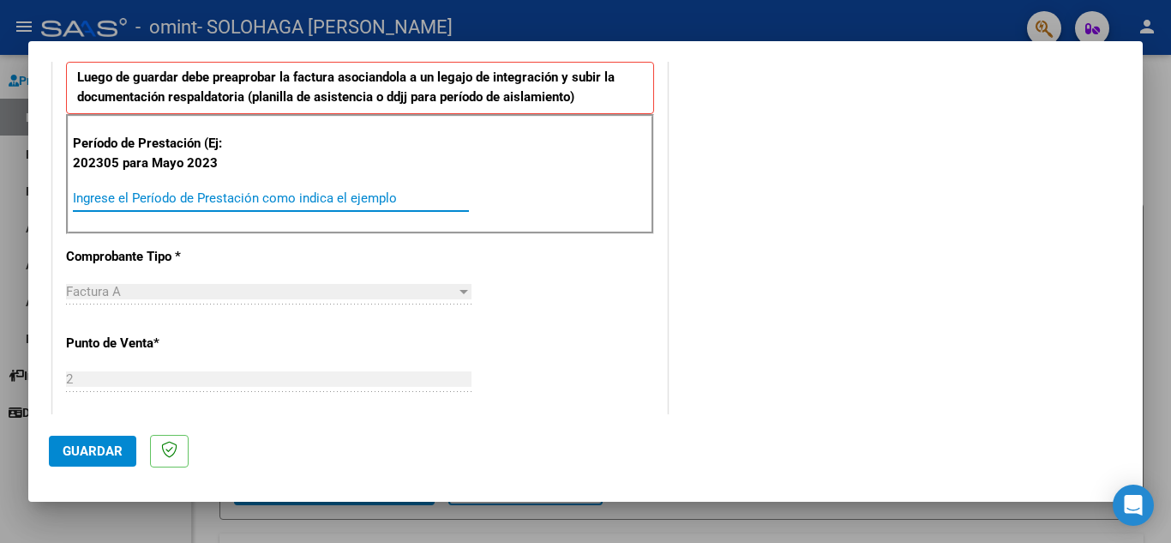
click at [416, 198] on input "Ingrese el Período de Prestación como indica el ejemplo" at bounding box center [271, 197] width 396 height 15
type input "202507"
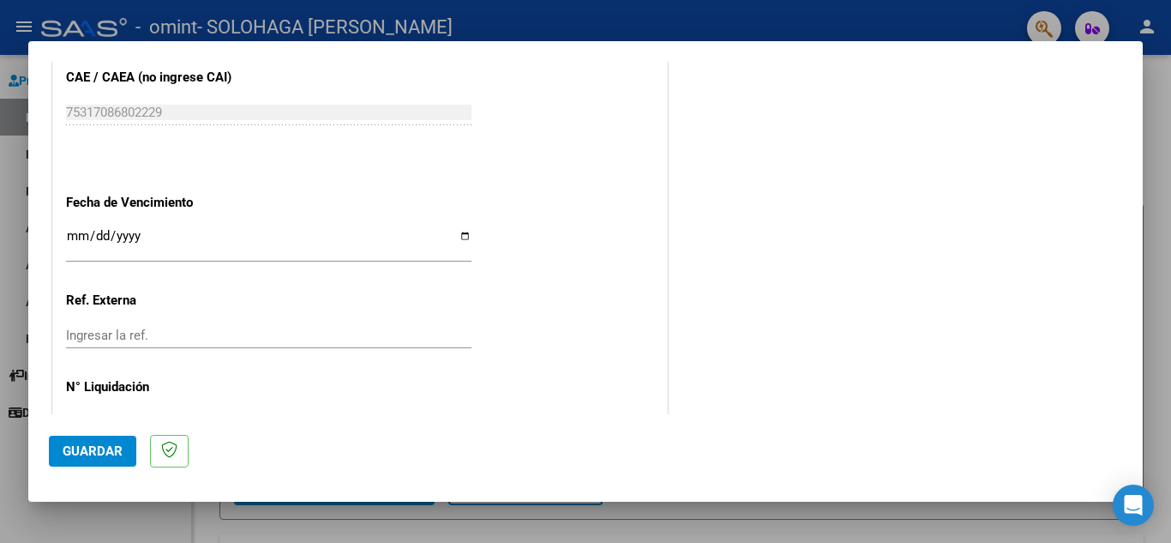
scroll to position [1097, 0]
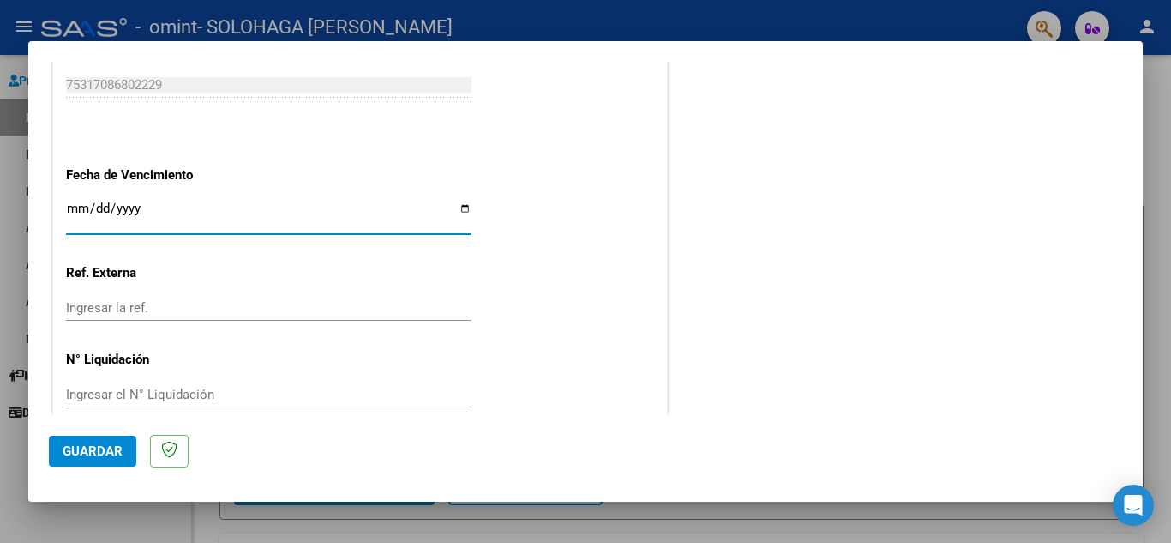
click at [465, 207] on input "Ingresar la fecha" at bounding box center [268, 214] width 405 height 27
type input "[DATE]"
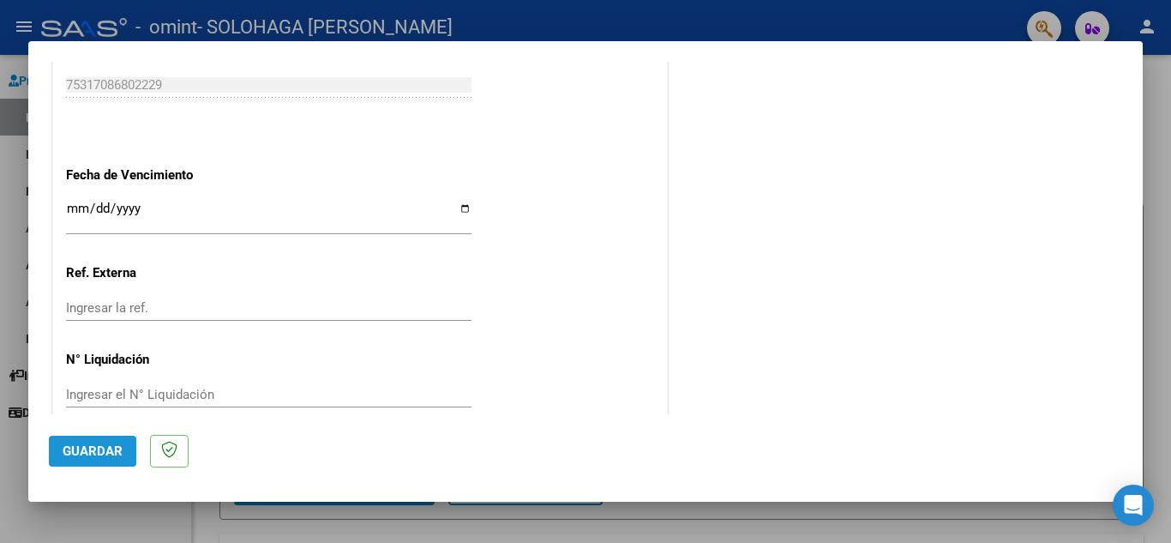
click at [102, 440] on button "Guardar" at bounding box center [92, 450] width 87 height 31
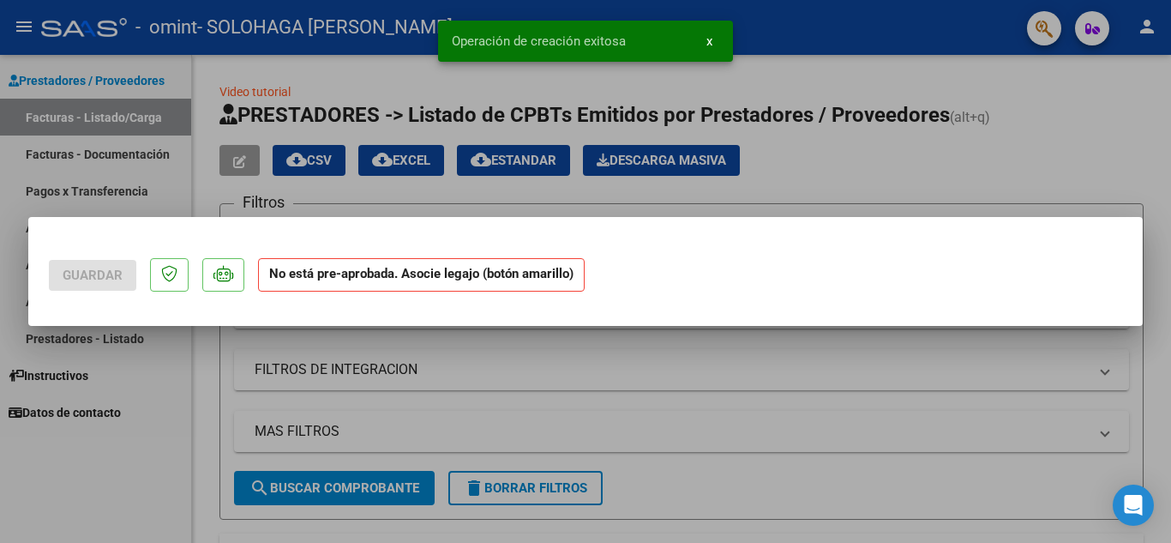
scroll to position [0, 0]
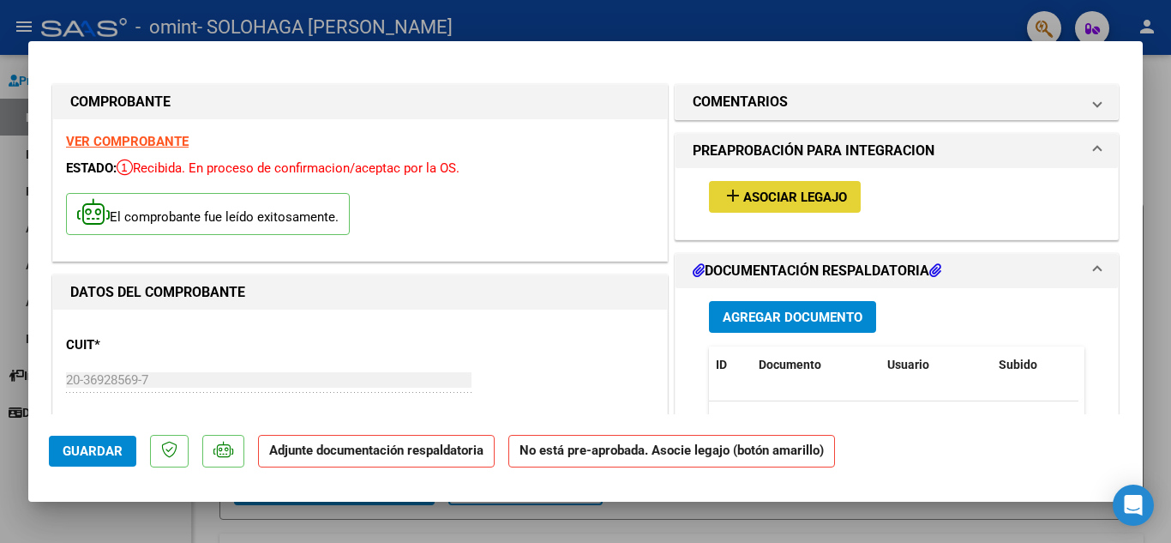
click at [802, 203] on span "Asociar Legajo" at bounding box center [795, 196] width 104 height 15
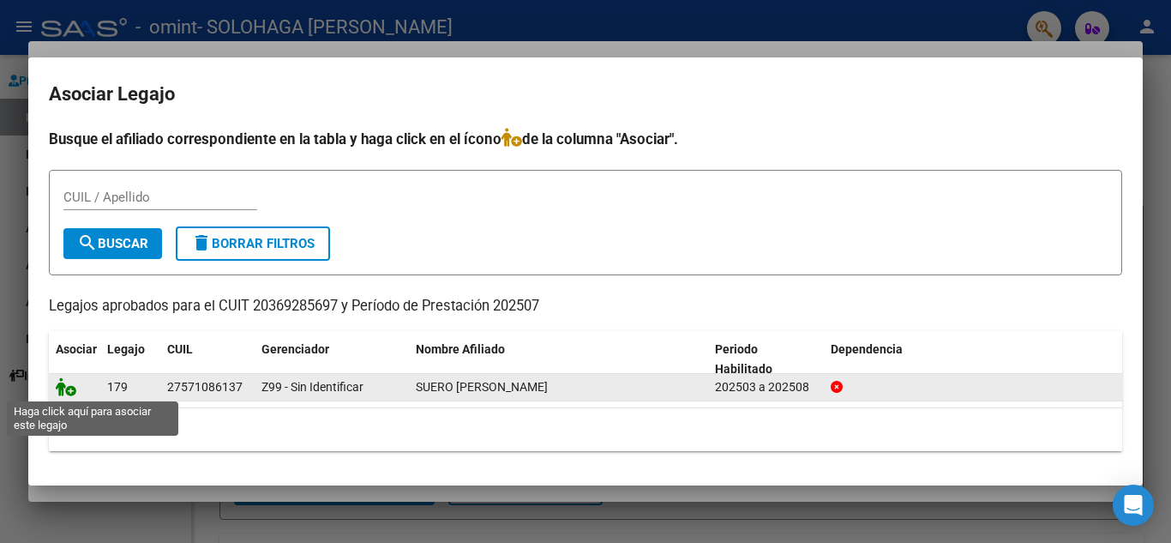
click at [67, 389] on icon at bounding box center [66, 386] width 21 height 19
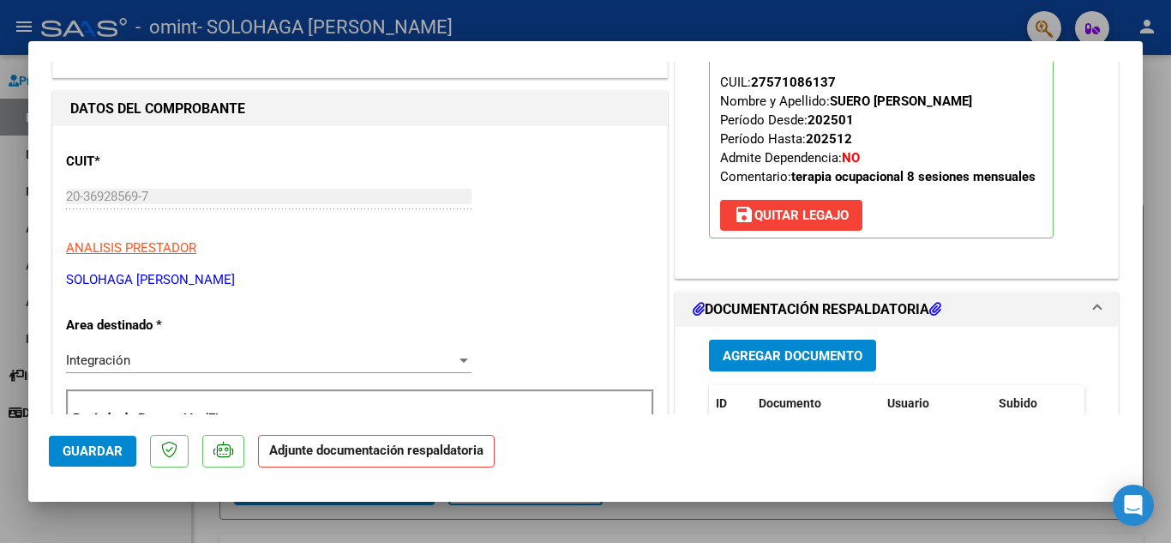
scroll to position [206, 0]
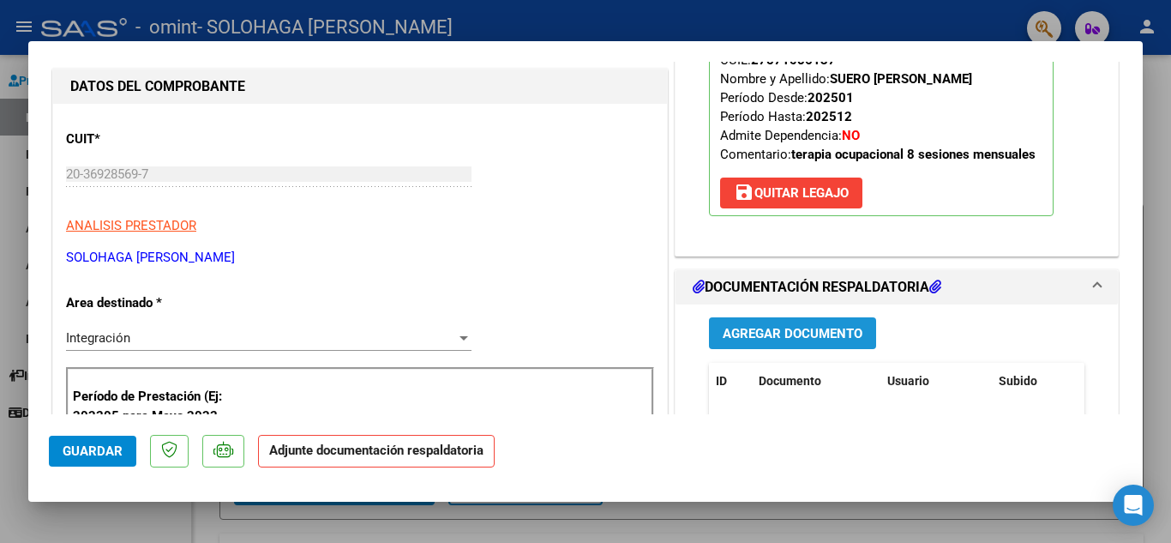
click at [822, 332] on span "Agregar Documento" at bounding box center [793, 333] width 140 height 15
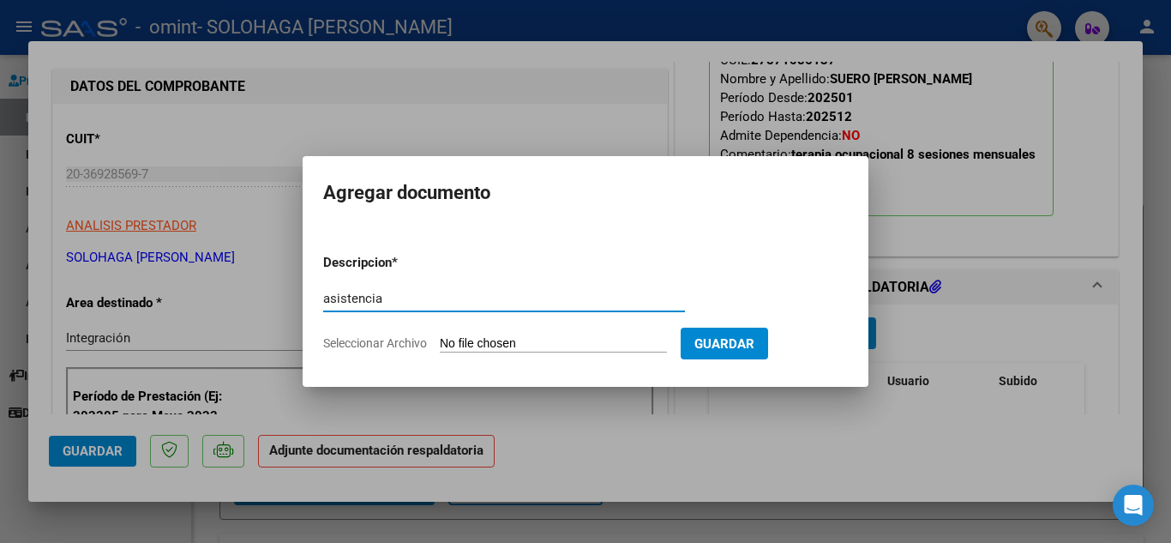
type input "asistencia"
click at [542, 343] on input "Seleccionar Archivo" at bounding box center [553, 344] width 227 height 16
type input "C:\fakepath\asistencia.pdf"
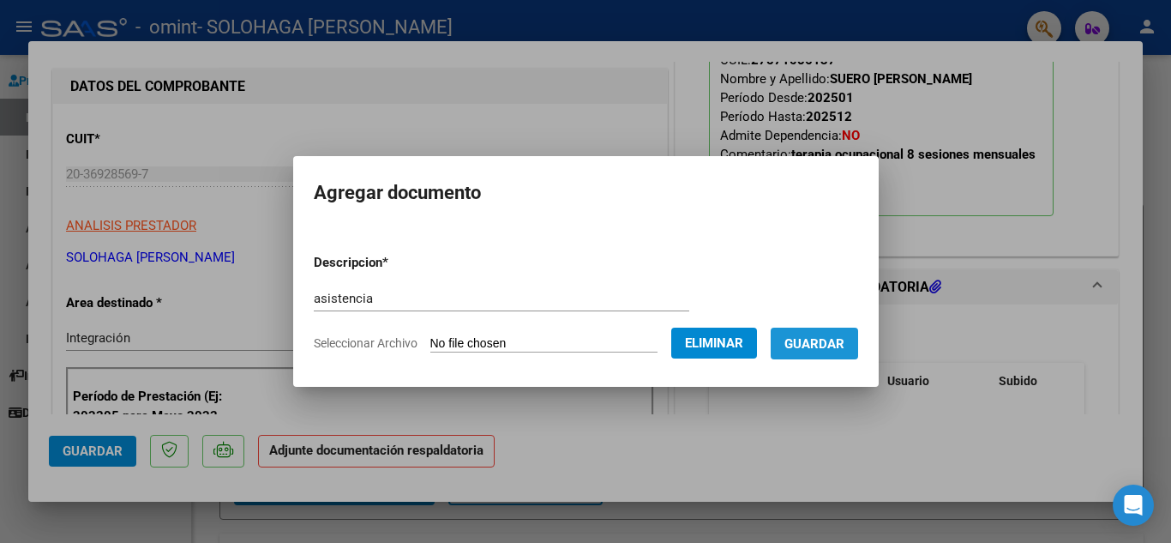
click at [834, 346] on span "Guardar" at bounding box center [814, 343] width 60 height 15
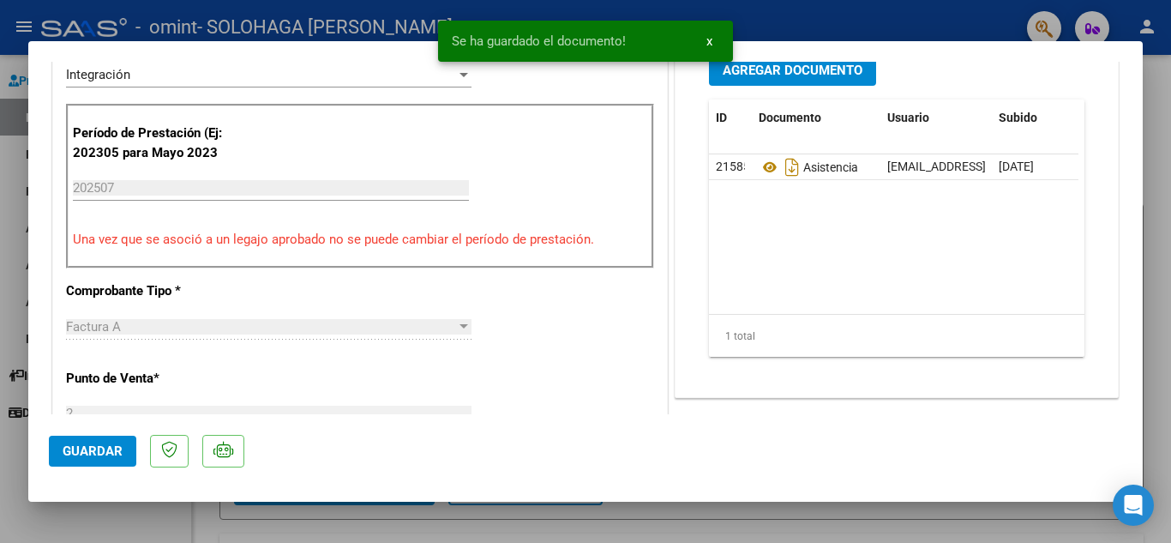
scroll to position [480, 0]
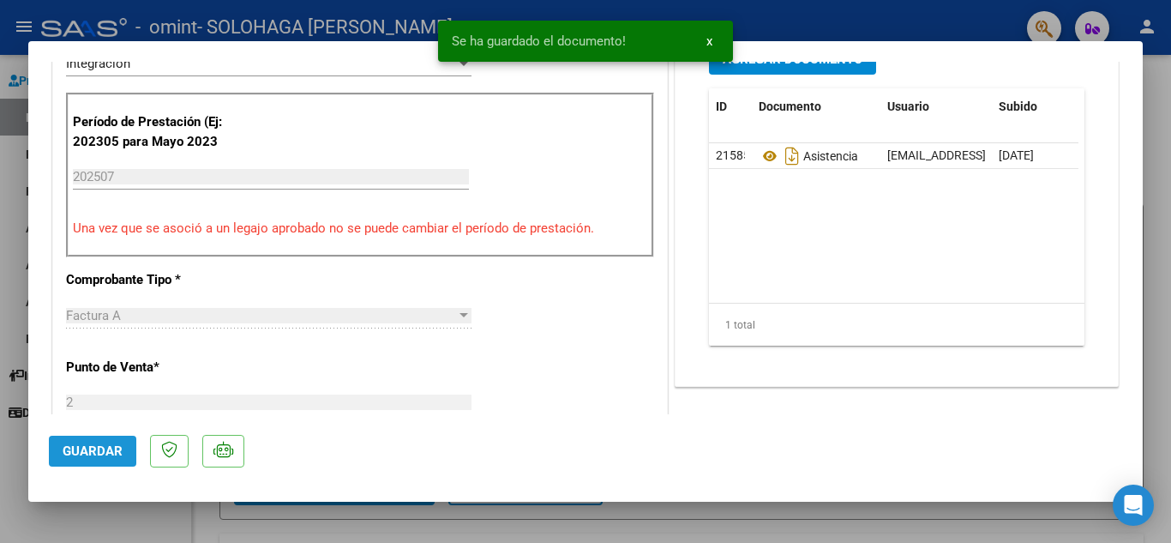
click at [104, 451] on span "Guardar" at bounding box center [93, 450] width 60 height 15
click at [115, 453] on span "Guardar" at bounding box center [93, 450] width 60 height 15
